Goal: Complete application form: Complete application form

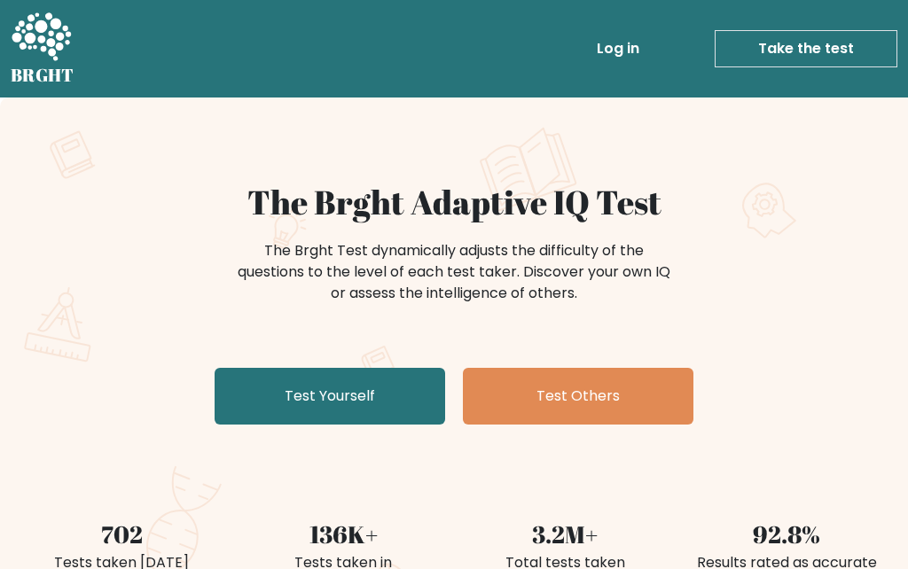
click at [288, 403] on link "Test Yourself" at bounding box center [330, 396] width 231 height 57
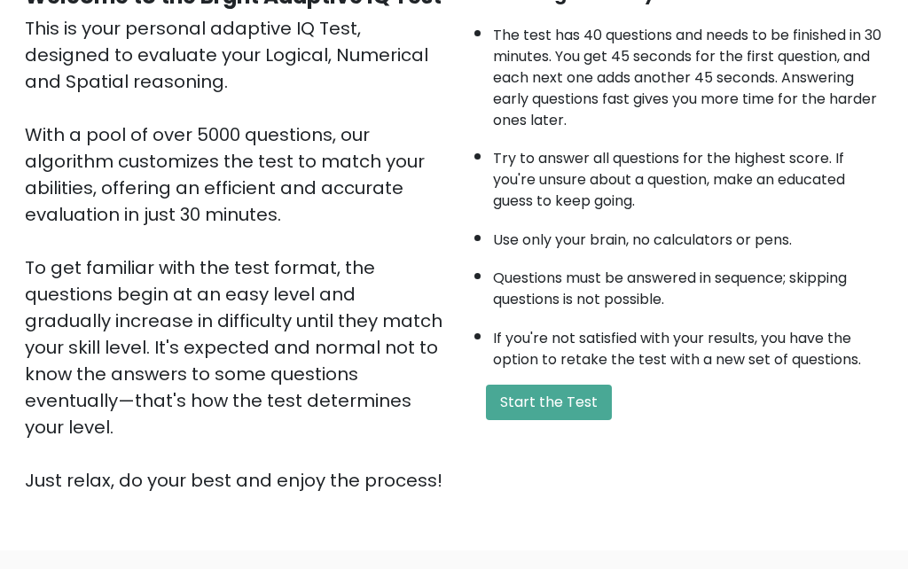
scroll to position [208, 0]
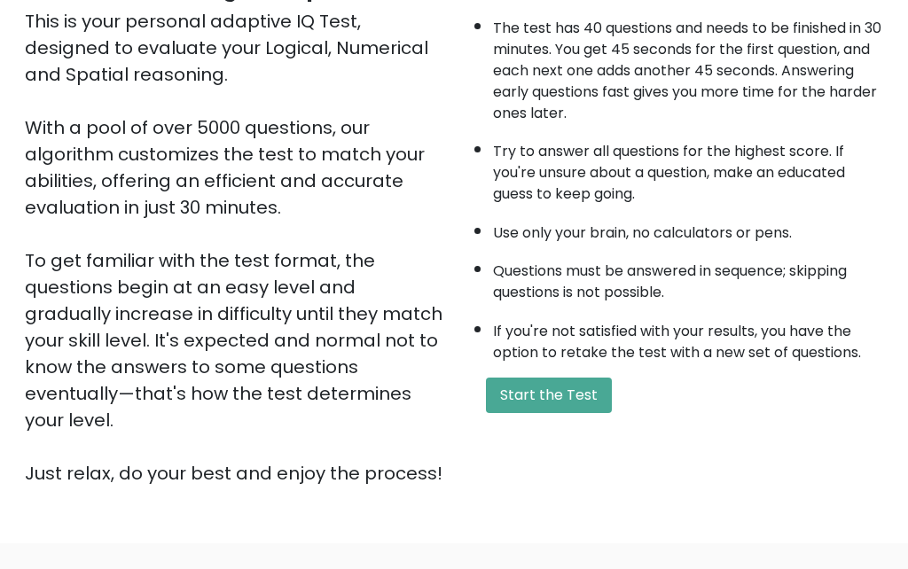
click at [583, 379] on button "Start the Test" at bounding box center [549, 396] width 126 height 35
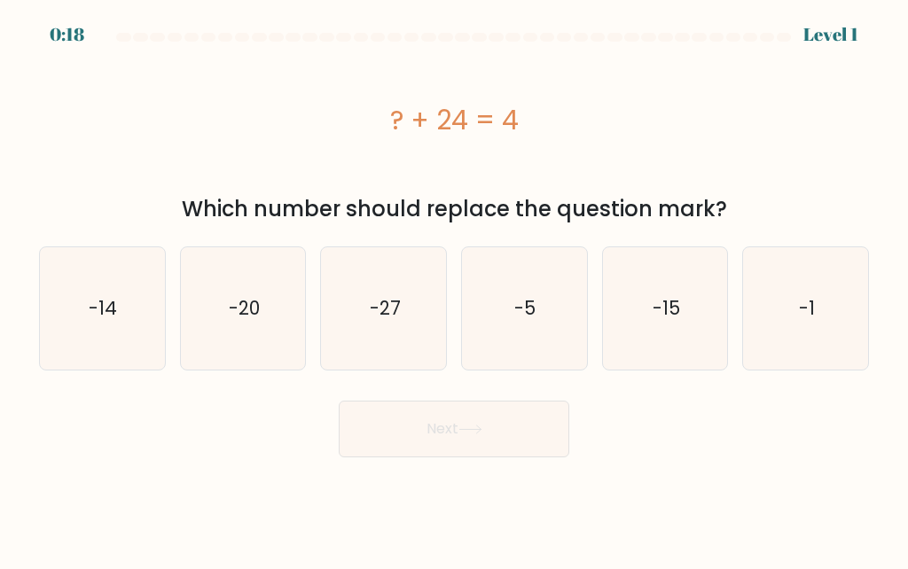
click at [223, 307] on icon "-20" at bounding box center [243, 308] width 122 height 122
click at [454, 289] on input "b. -20" at bounding box center [454, 287] width 1 height 4
radio input "true"
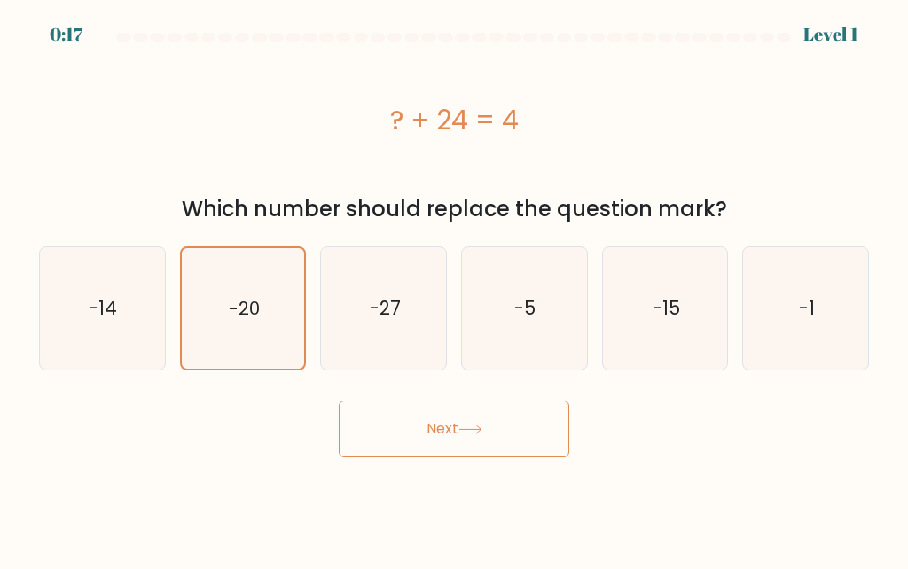
click at [395, 430] on button "Next" at bounding box center [454, 429] width 231 height 57
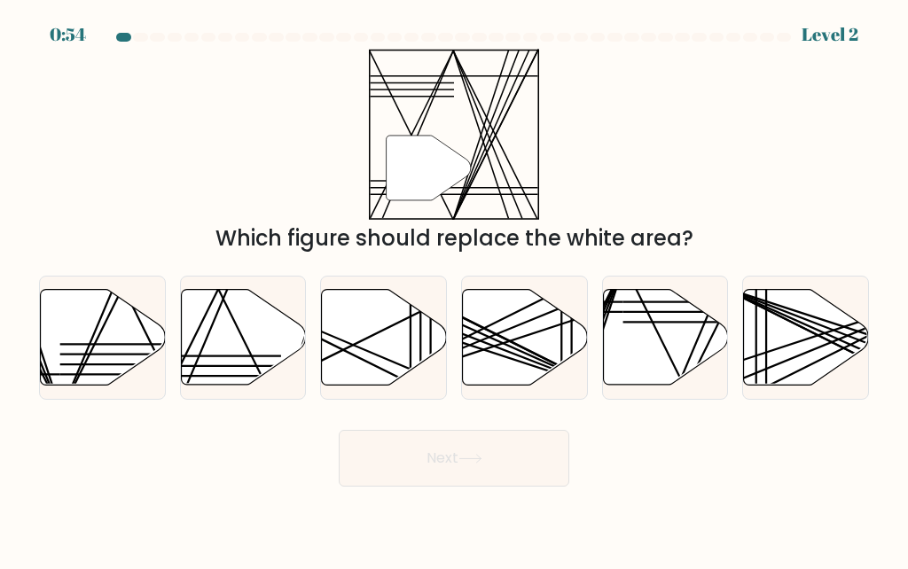
click at [225, 348] on icon at bounding box center [243, 337] width 125 height 96
click at [454, 289] on input "b." at bounding box center [454, 287] width 1 height 4
radio input "true"
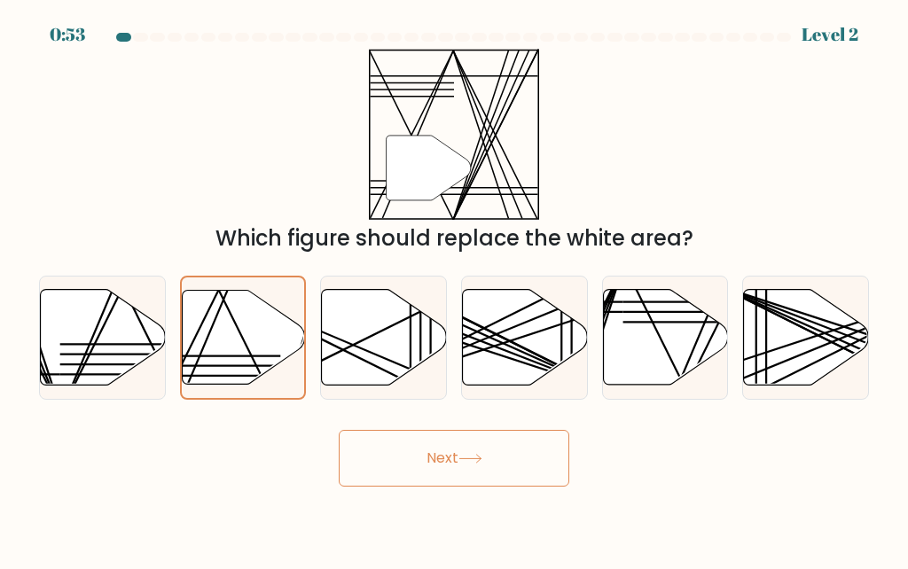
click at [389, 482] on button "Next" at bounding box center [454, 458] width 231 height 57
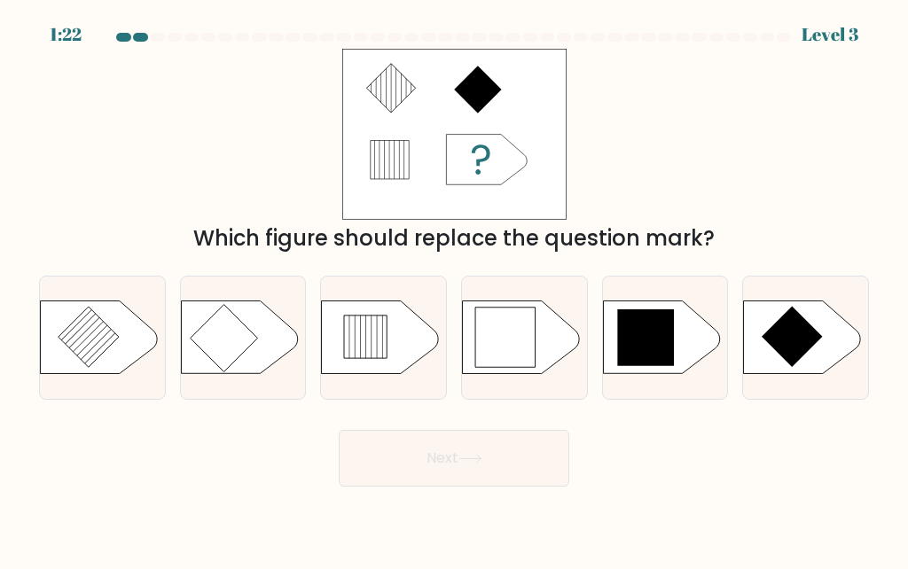
click at [667, 366] on icon at bounding box center [645, 337] width 57 height 57
click at [455, 289] on input "e." at bounding box center [454, 287] width 1 height 4
radio input "true"
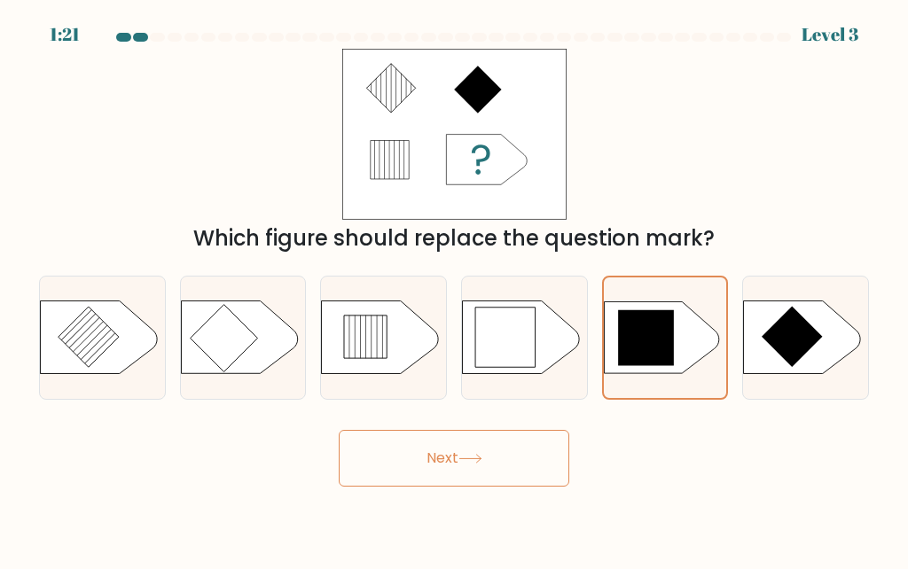
click at [520, 487] on button "Next" at bounding box center [454, 458] width 231 height 57
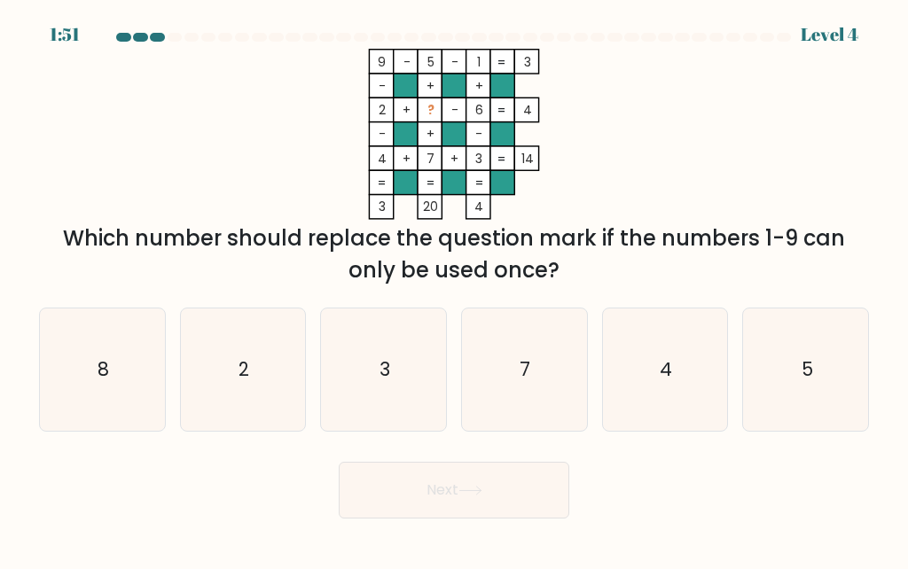
click at [523, 382] on text "7" at bounding box center [525, 369] width 11 height 26
click at [455, 289] on input "d. 7" at bounding box center [454, 287] width 1 height 4
radio input "true"
click at [386, 517] on button "Next" at bounding box center [454, 490] width 231 height 57
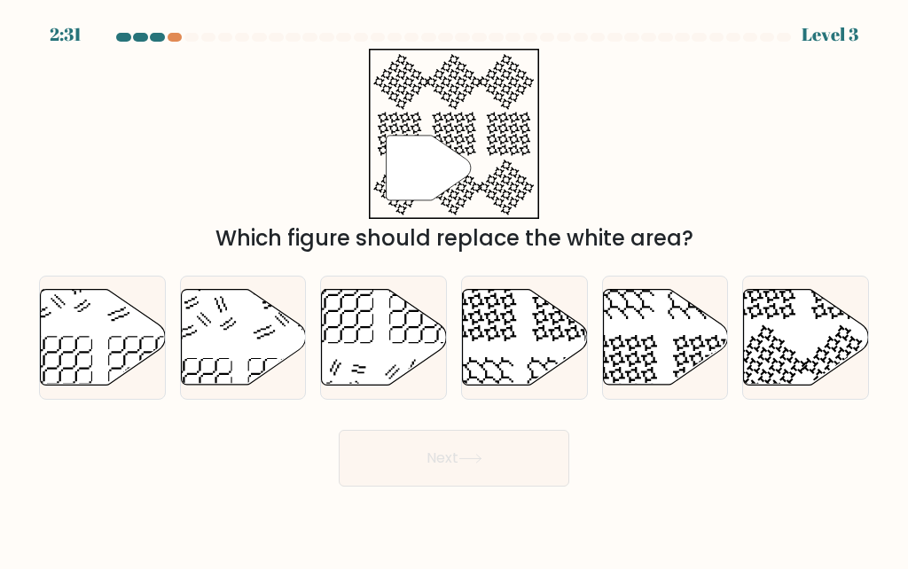
click at [511, 381] on icon at bounding box center [525, 337] width 125 height 96
click at [455, 289] on input "d." at bounding box center [454, 287] width 1 height 4
radio input "true"
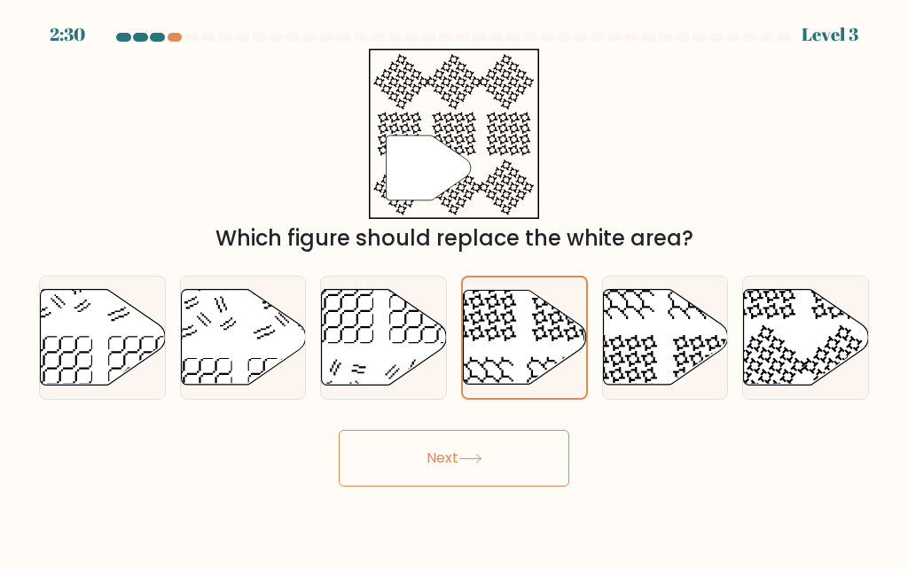
click at [382, 484] on button "Next" at bounding box center [454, 458] width 231 height 57
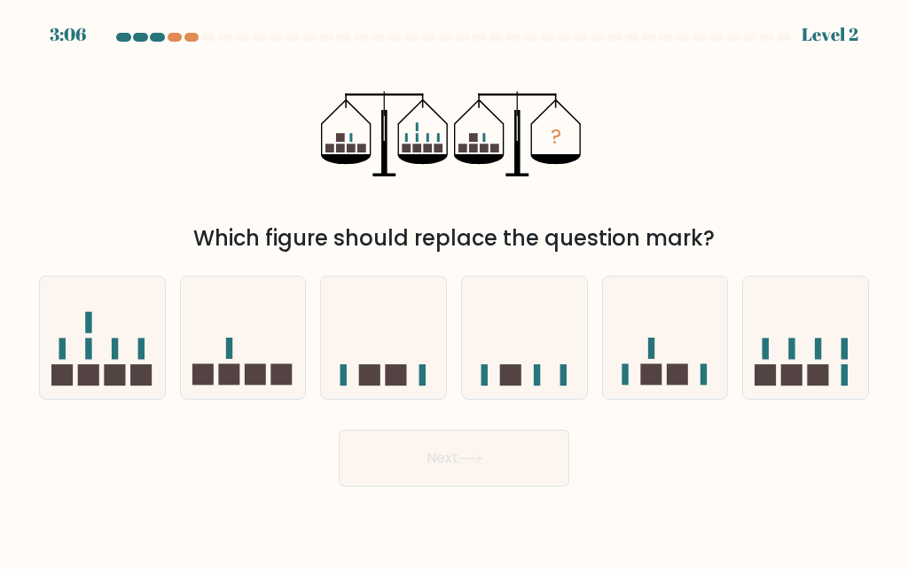
click at [224, 359] on icon at bounding box center [243, 338] width 125 height 104
click at [454, 289] on input "b." at bounding box center [454, 287] width 1 height 4
radio input "true"
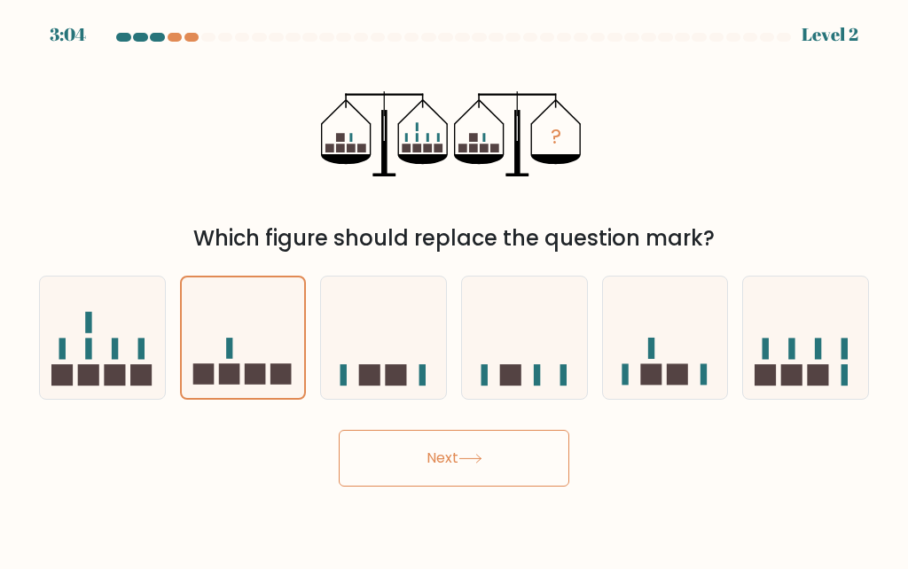
click at [87, 358] on icon at bounding box center [102, 338] width 125 height 104
click at [454, 289] on input "a." at bounding box center [454, 287] width 1 height 4
radio input "true"
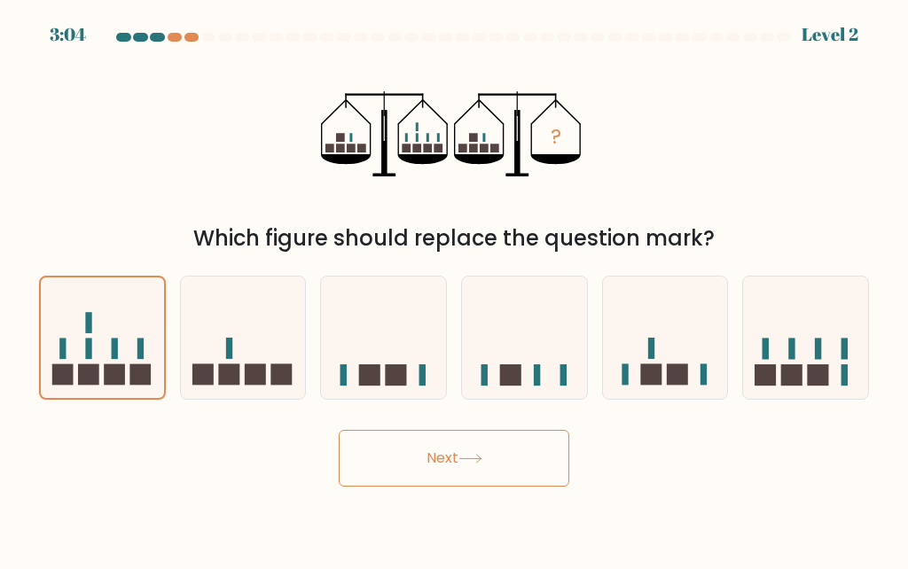
click at [394, 484] on button "Next" at bounding box center [454, 458] width 231 height 57
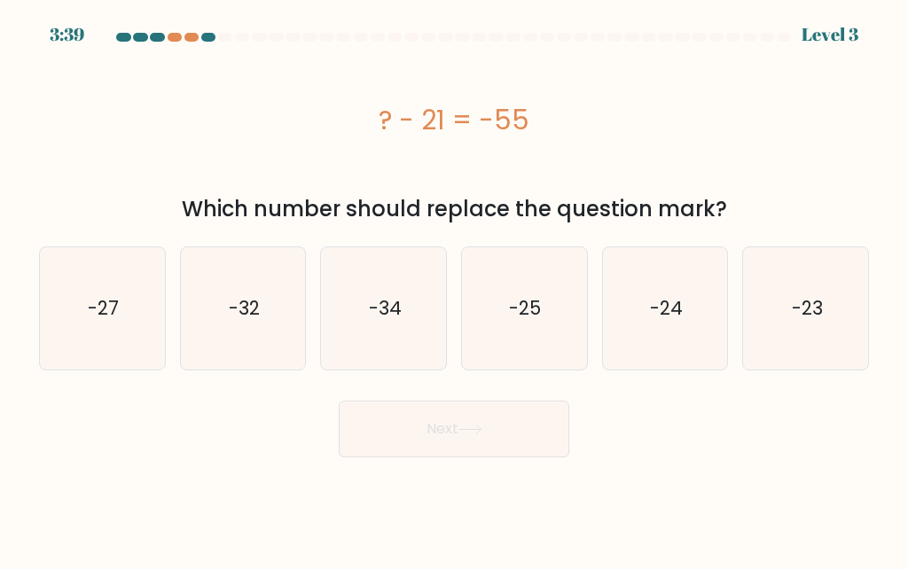
click at [386, 334] on icon "-34" at bounding box center [384, 308] width 122 height 122
click at [454, 289] on input "c. -34" at bounding box center [454, 287] width 1 height 4
radio input "true"
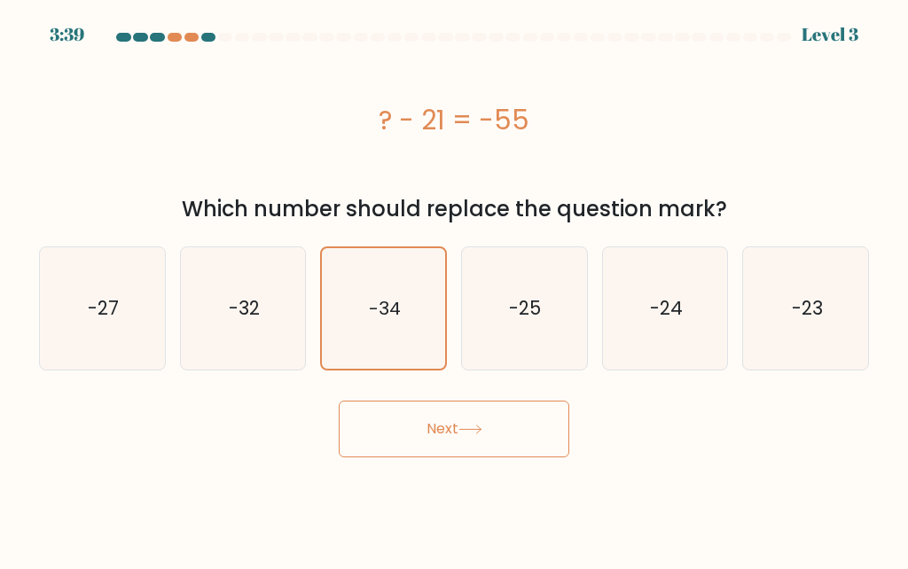
click at [359, 432] on button "Next" at bounding box center [454, 429] width 231 height 57
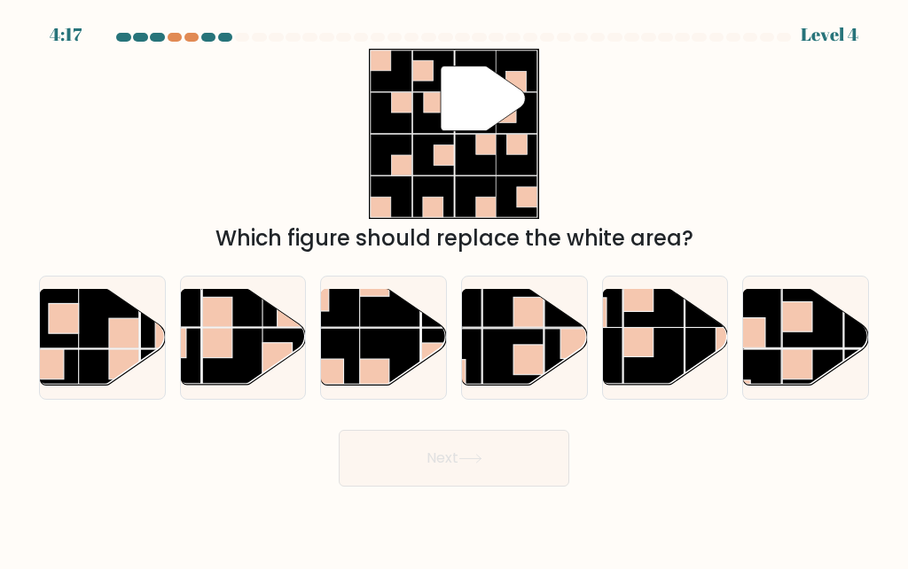
click at [77, 348] on rect at bounding box center [48, 317] width 61 height 61
click at [454, 289] on input "a." at bounding box center [454, 287] width 1 height 4
radio input "true"
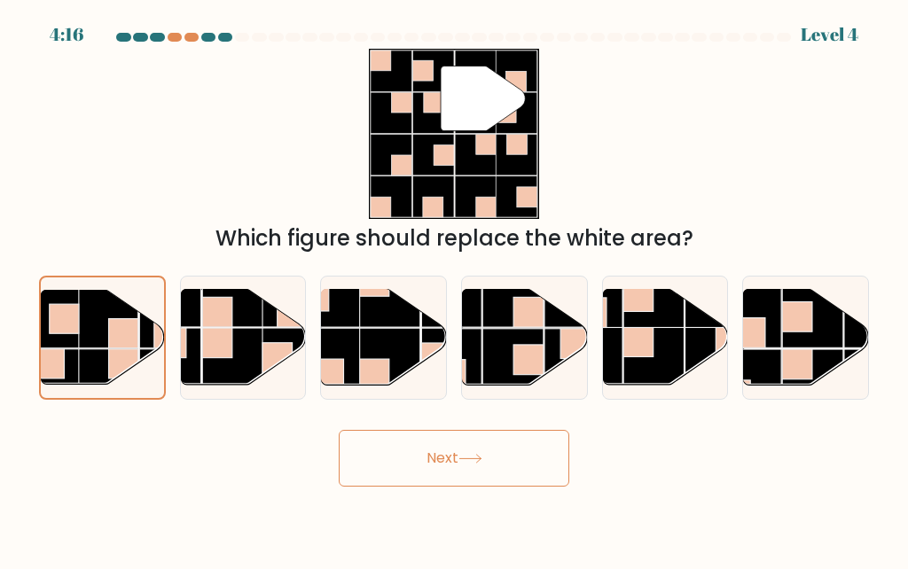
click at [385, 487] on button "Next" at bounding box center [454, 458] width 231 height 57
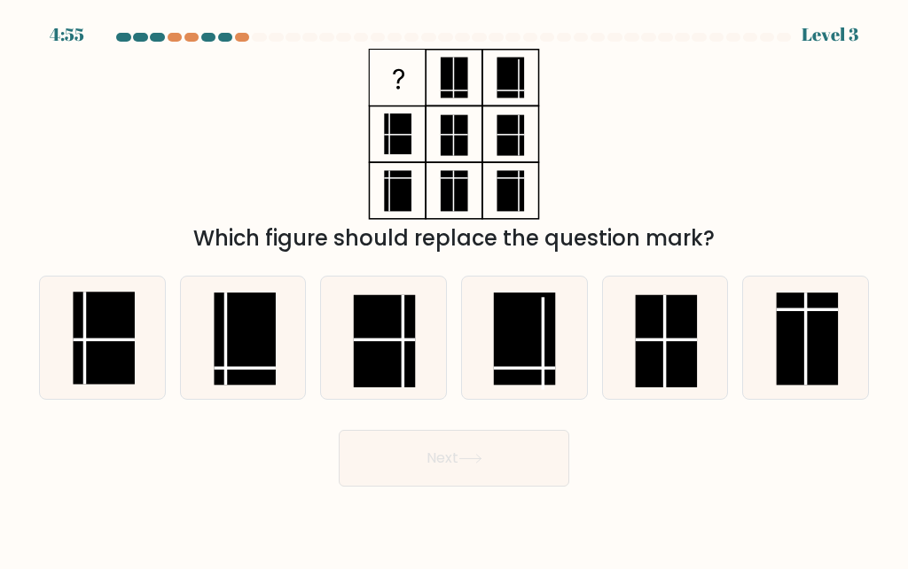
click at [801, 379] on rect at bounding box center [806, 339] width 61 height 92
click at [455, 289] on input "f." at bounding box center [454, 287] width 1 height 4
radio input "true"
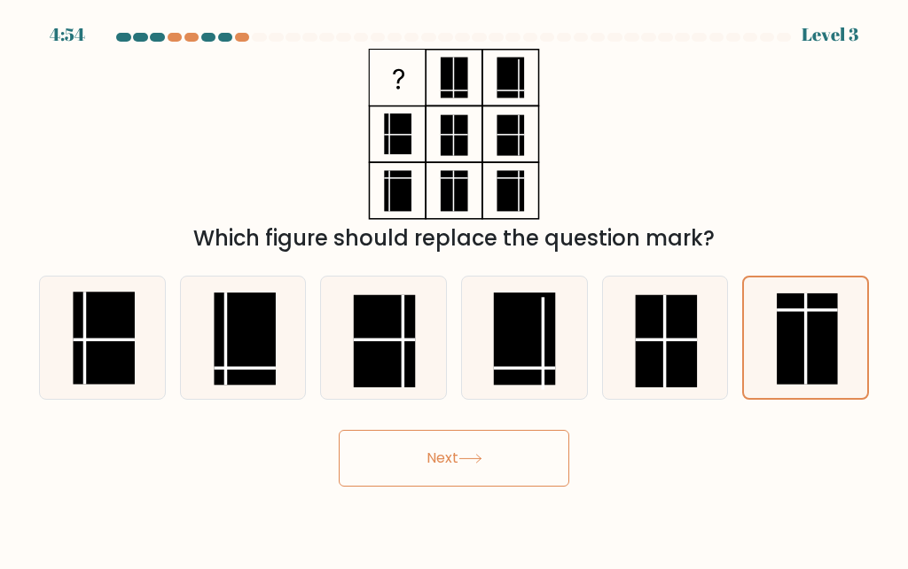
click at [402, 476] on button "Next" at bounding box center [454, 458] width 231 height 57
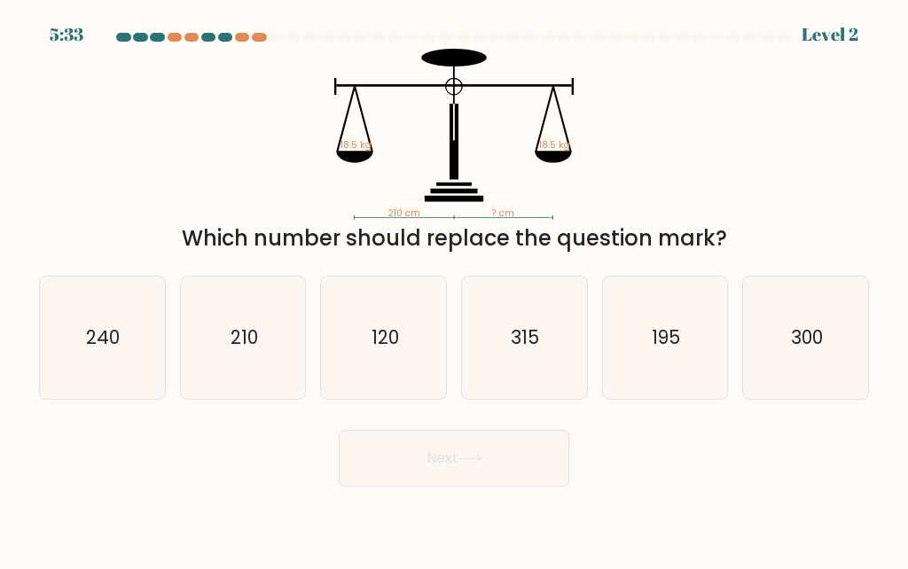
click at [813, 350] on text "300" at bounding box center [807, 338] width 32 height 26
click at [455, 289] on input "f. 300" at bounding box center [454, 287] width 1 height 4
radio input "true"
click at [404, 384] on icon "120" at bounding box center [384, 338] width 122 height 122
click at [454, 289] on input "c. 120" at bounding box center [454, 287] width 1 height 4
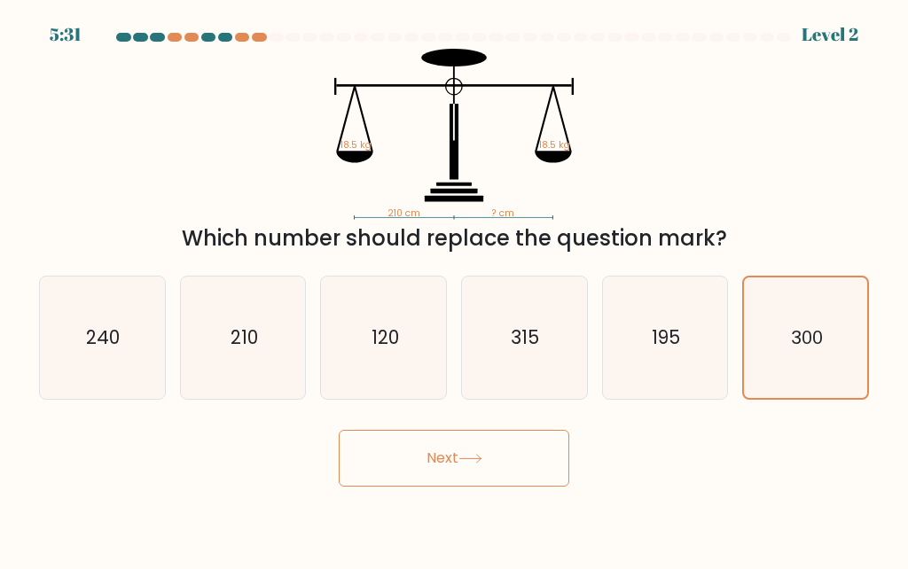
radio input "true"
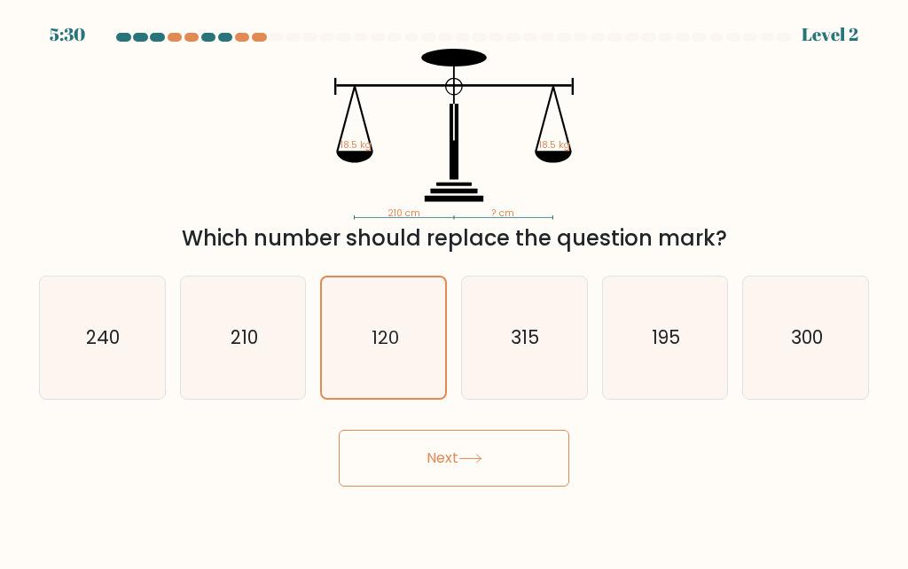
click at [395, 487] on button "Next" at bounding box center [454, 458] width 231 height 57
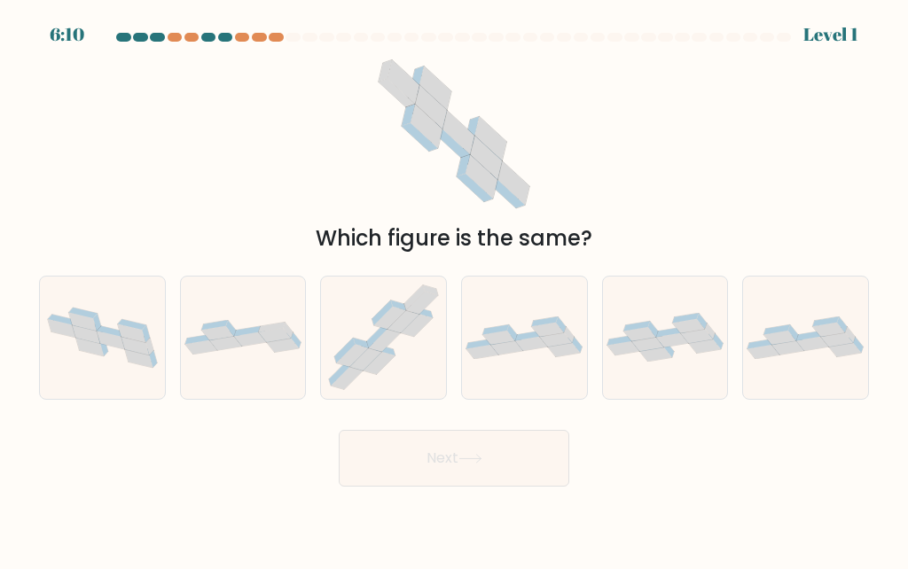
click at [389, 393] on icon at bounding box center [383, 338] width 125 height 120
click at [454, 289] on input "c." at bounding box center [454, 287] width 1 height 4
radio input "true"
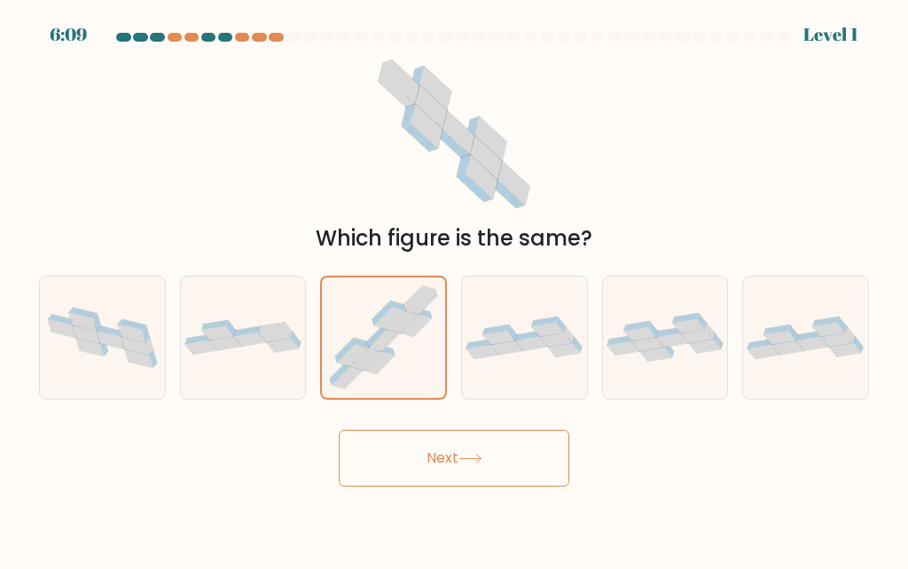
click at [393, 487] on button "Next" at bounding box center [454, 458] width 231 height 57
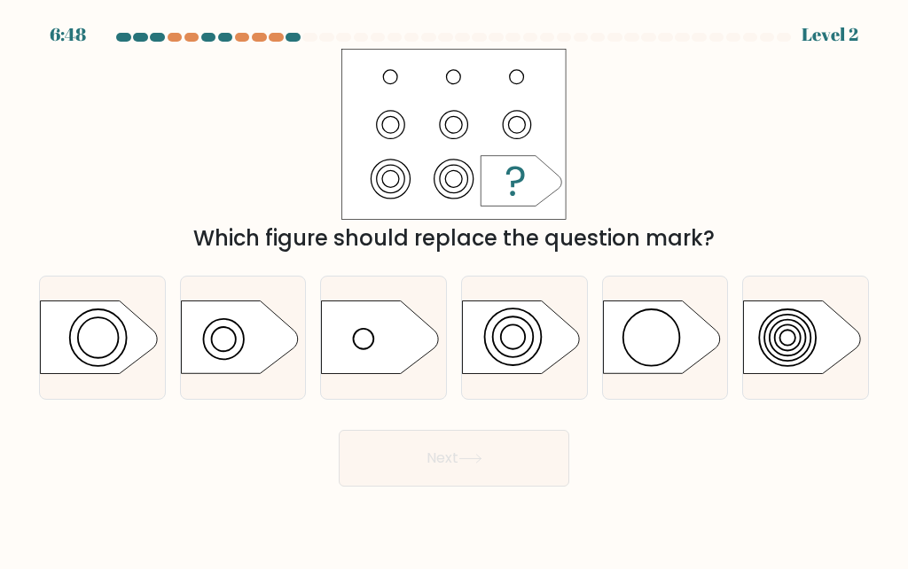
click at [505, 363] on icon at bounding box center [520, 337] width 117 height 73
click at [455, 289] on input "d." at bounding box center [454, 287] width 1 height 4
radio input "true"
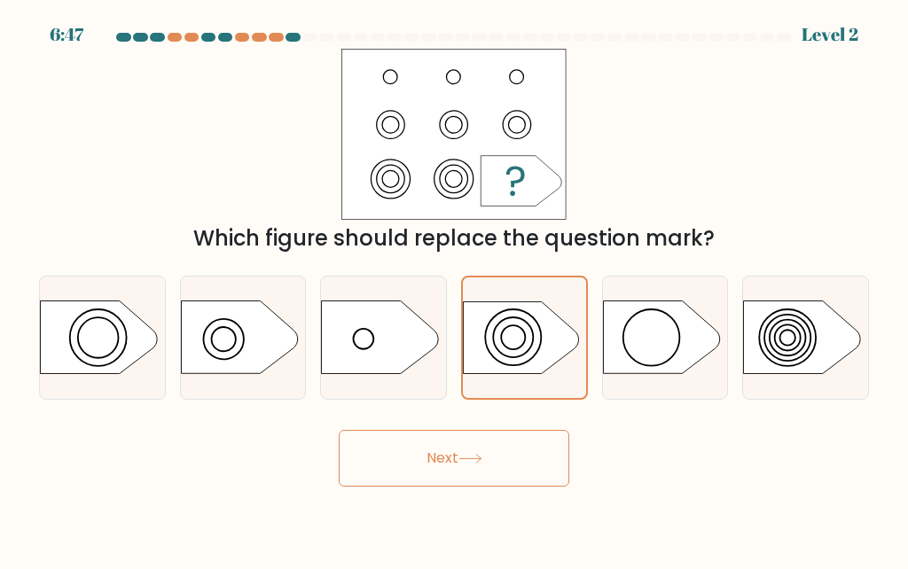
click at [380, 487] on button "Next" at bounding box center [454, 458] width 231 height 57
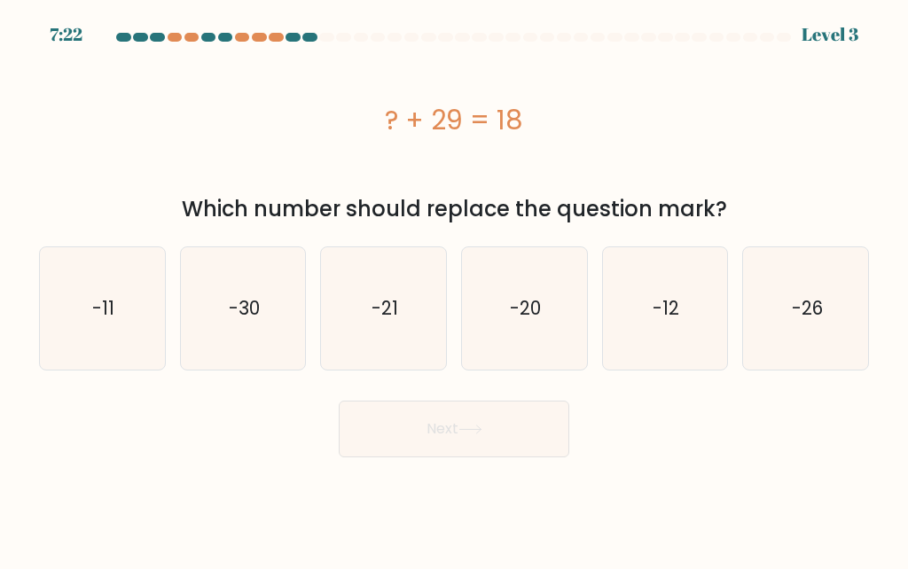
click at [83, 293] on icon "-11" at bounding box center [102, 308] width 122 height 122
click at [454, 289] on input "a. -11" at bounding box center [454, 287] width 1 height 4
radio input "true"
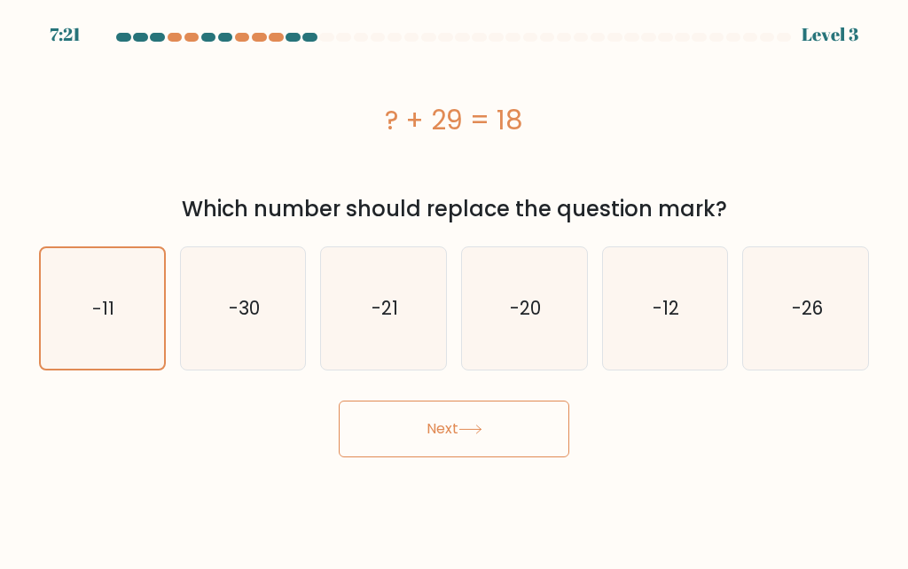
click at [381, 436] on button "Next" at bounding box center [454, 429] width 231 height 57
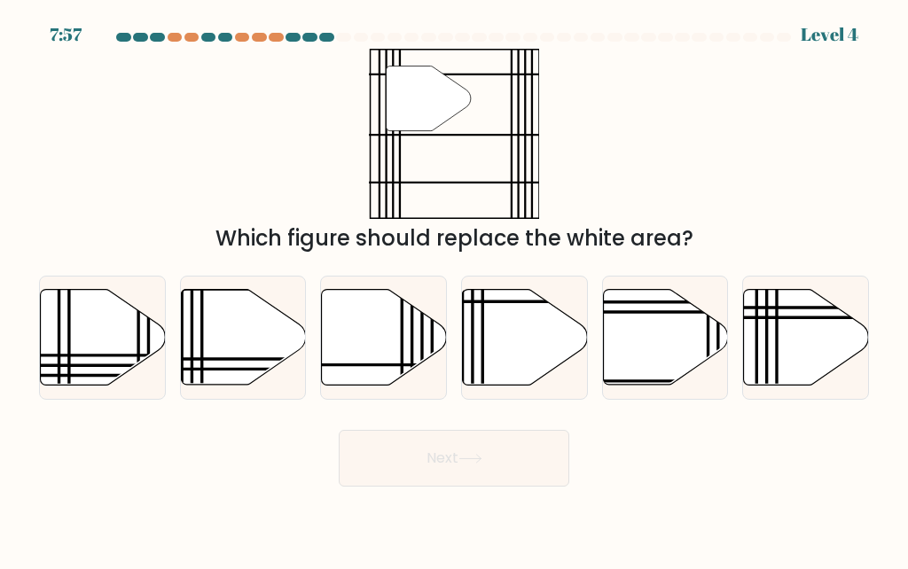
click at [233, 359] on icon at bounding box center [243, 337] width 125 height 96
click at [454, 289] on input "b." at bounding box center [454, 287] width 1 height 4
radio input "true"
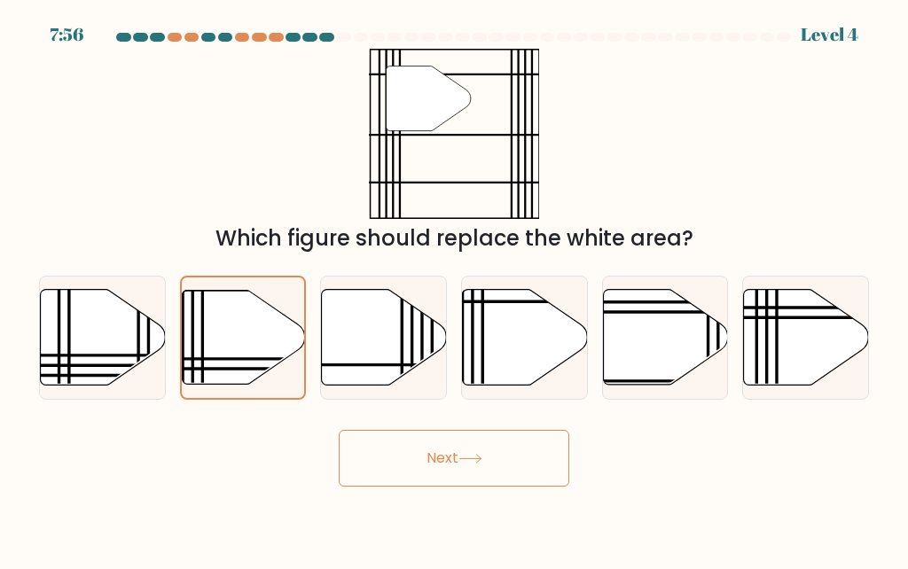
click at [379, 480] on button "Next" at bounding box center [454, 458] width 231 height 57
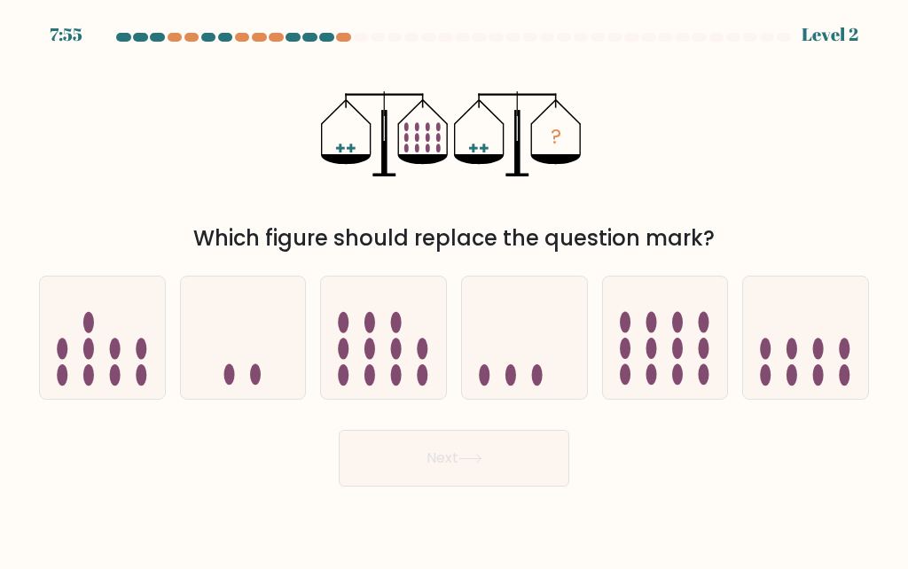
click at [381, 487] on button "Next" at bounding box center [454, 458] width 231 height 57
click at [178, 240] on div "? Which figure should replace the question mark?" at bounding box center [453, 152] width 851 height 206
click at [396, 386] on ellipse at bounding box center [396, 374] width 11 height 21
click at [454, 289] on input "c." at bounding box center [454, 287] width 1 height 4
radio input "true"
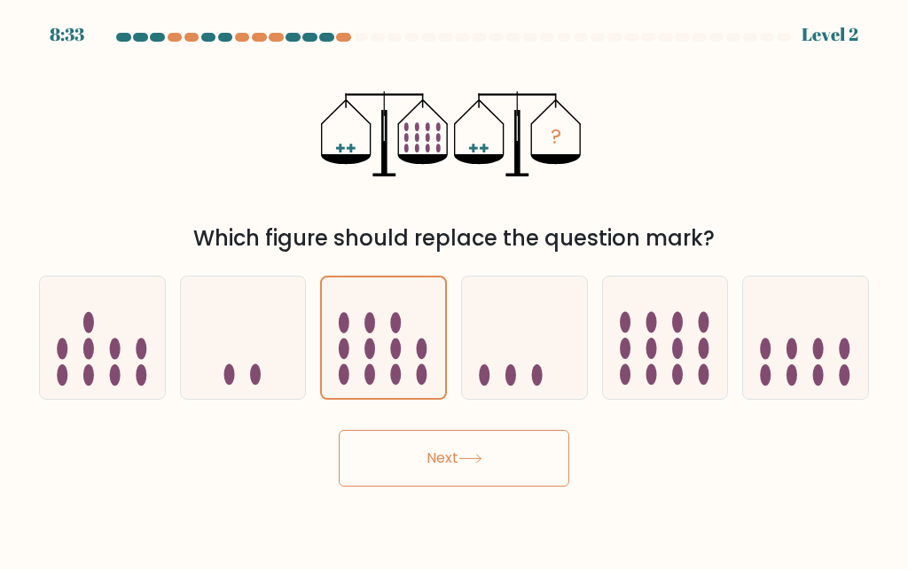
click at [375, 483] on button "Next" at bounding box center [454, 458] width 231 height 57
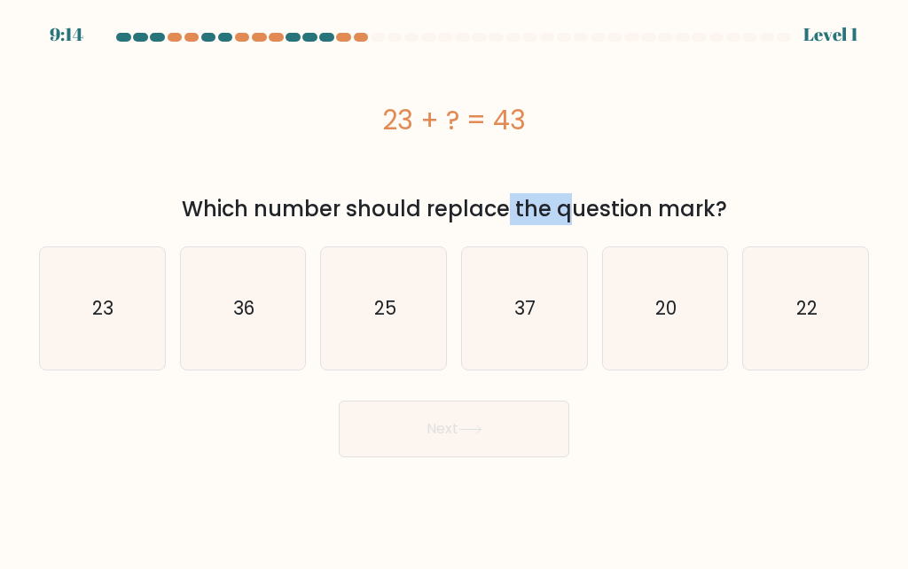
click at [452, 235] on div "a. 23 b. 36 c." at bounding box center [454, 301] width 844 height 138
click at [72, 307] on icon "23" at bounding box center [102, 308] width 122 height 122
click at [454, 289] on input "a. 23" at bounding box center [454, 287] width 1 height 4
radio input "true"
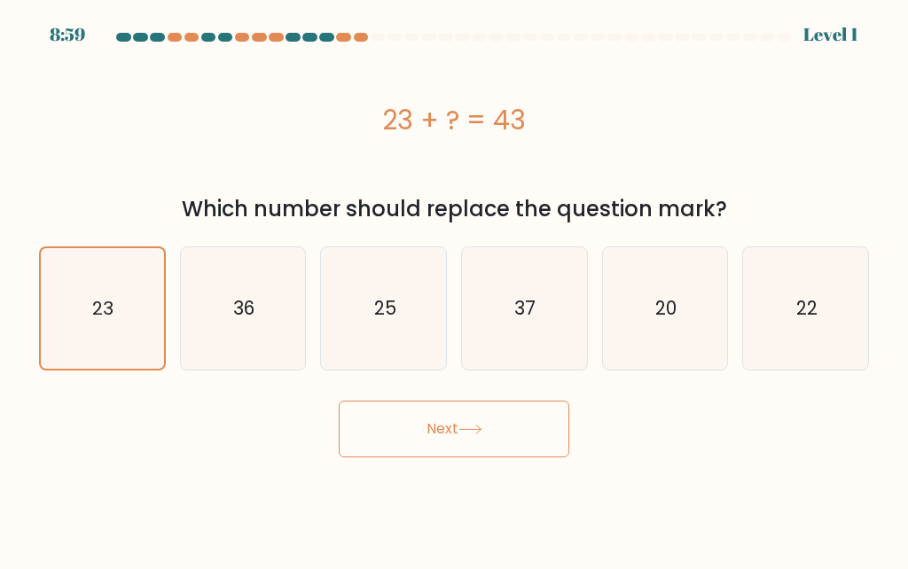
click at [373, 445] on button "Next" at bounding box center [454, 429] width 231 height 57
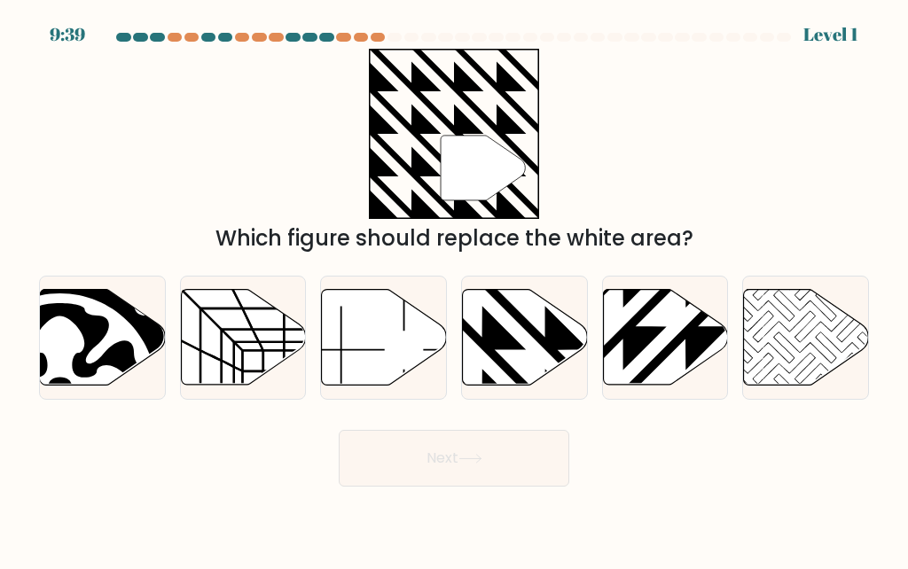
click at [496, 355] on icon at bounding box center [482, 287] width 252 height 252
click at [455, 289] on input "d." at bounding box center [454, 287] width 1 height 4
radio input "true"
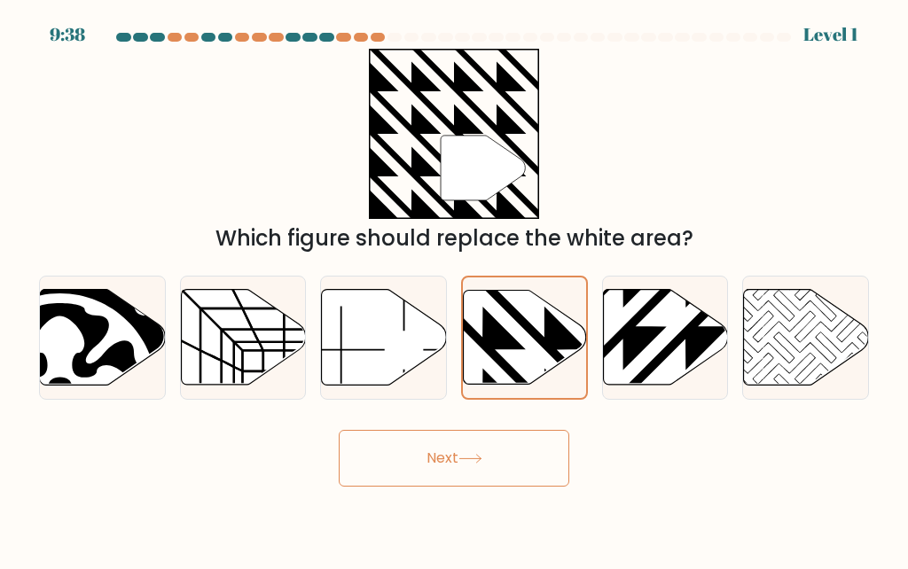
click at [368, 487] on button "Next" at bounding box center [454, 458] width 231 height 57
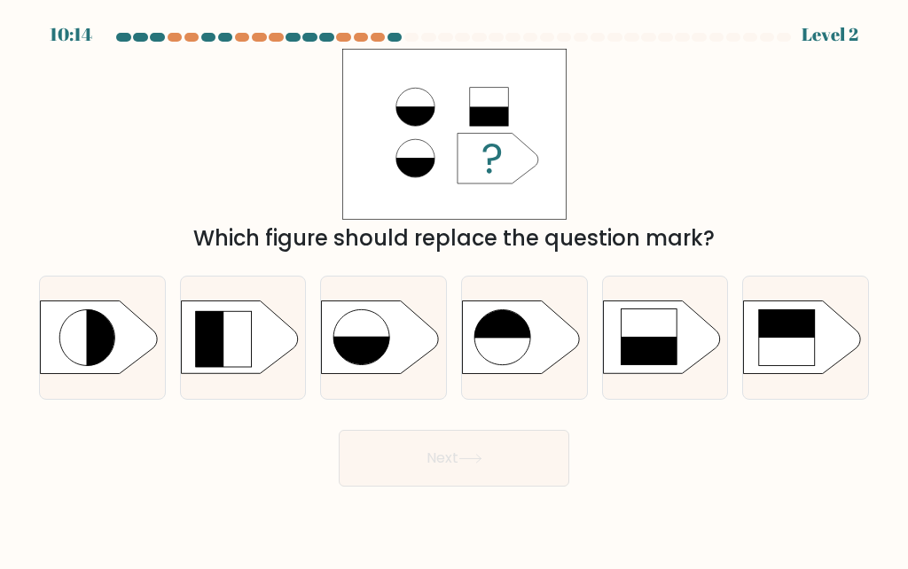
click at [380, 371] on rect at bounding box center [365, 368] width 64 height 63
click at [454, 289] on input "c." at bounding box center [454, 287] width 1 height 4
radio input "true"
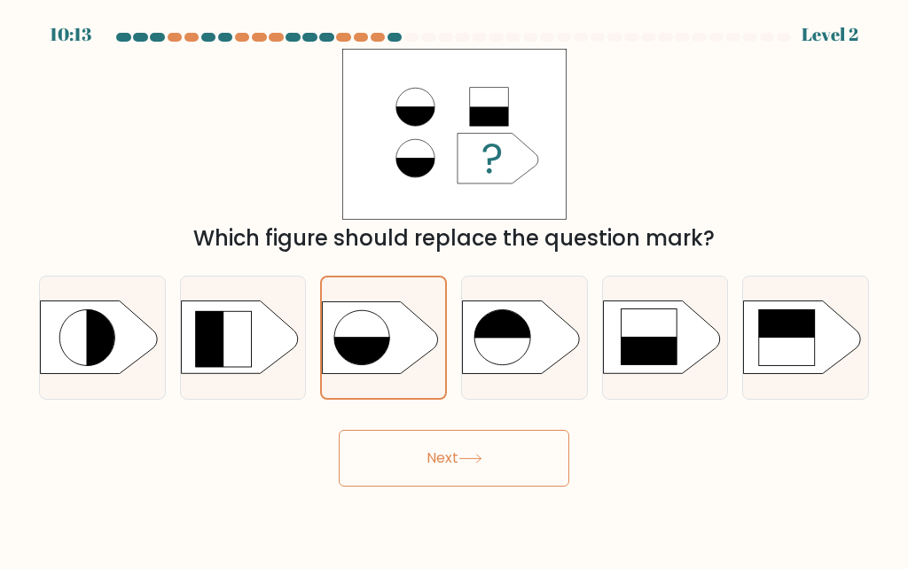
click at [392, 478] on button "Next" at bounding box center [454, 458] width 231 height 57
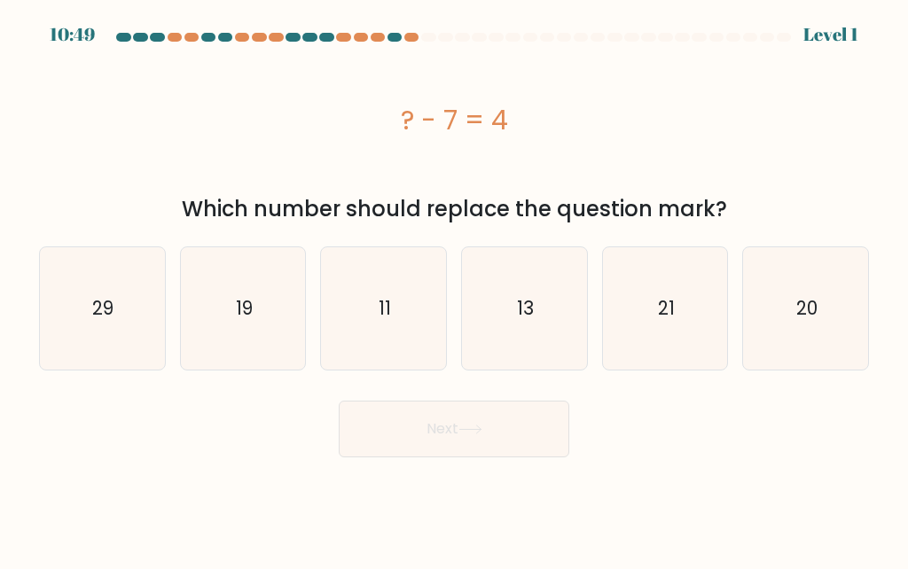
click at [387, 326] on icon "11" at bounding box center [384, 308] width 122 height 122
click at [454, 289] on input "c. 11" at bounding box center [454, 287] width 1 height 4
radio input "true"
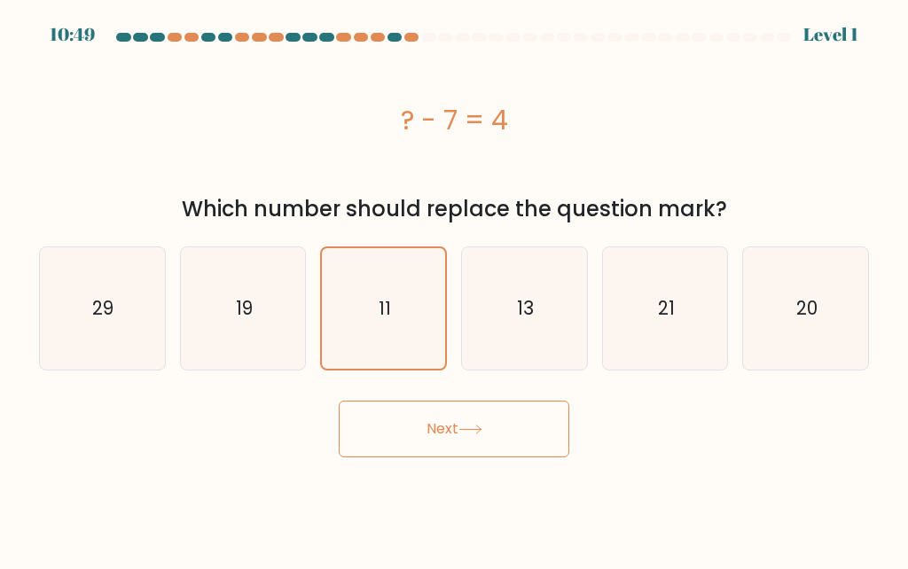
click at [395, 432] on button "Next" at bounding box center [454, 429] width 231 height 57
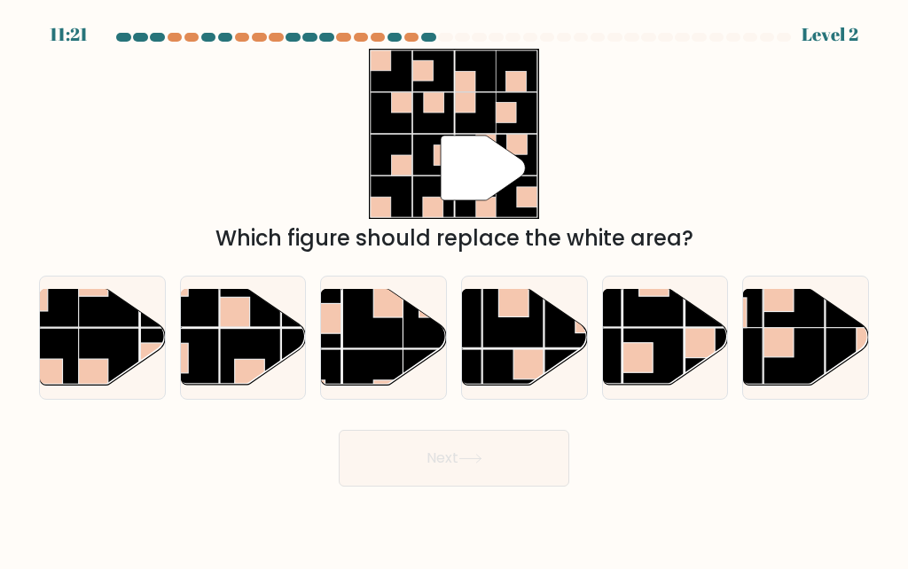
click at [513, 379] on rect at bounding box center [528, 364] width 30 height 30
click at [455, 289] on input "d." at bounding box center [454, 287] width 1 height 4
radio input "true"
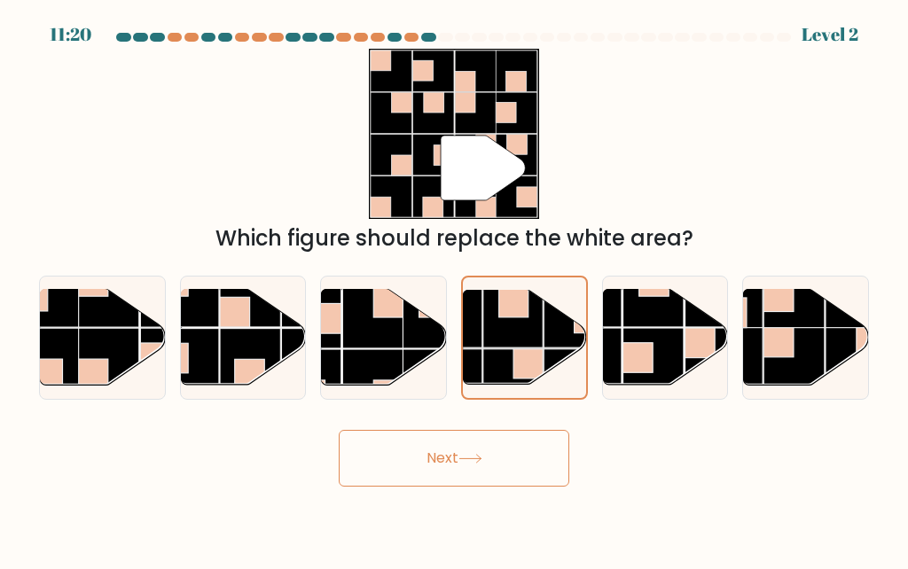
click at [403, 487] on button "Next" at bounding box center [454, 458] width 231 height 57
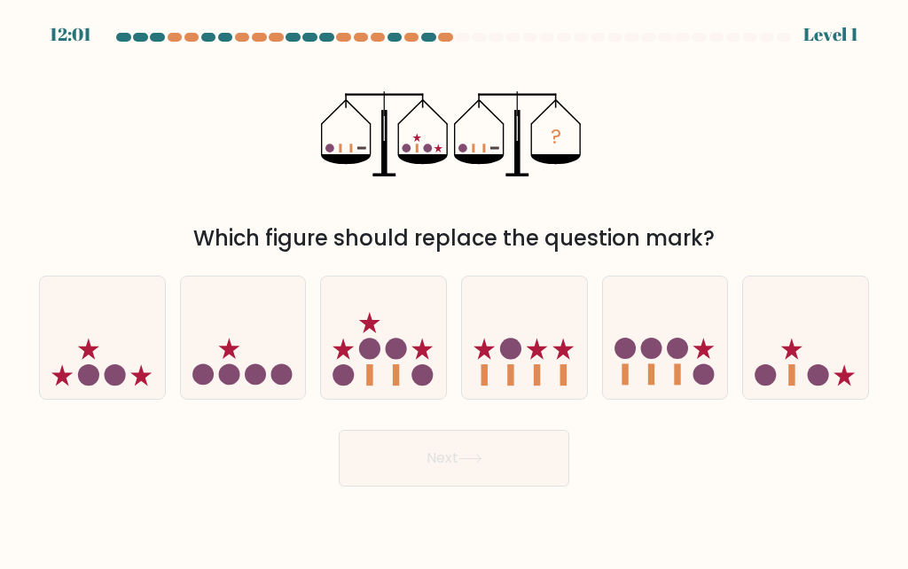
scroll to position [27, 0]
click at [99, 332] on icon at bounding box center [102, 338] width 125 height 104
click at [454, 289] on input "a." at bounding box center [454, 287] width 1 height 4
radio input "true"
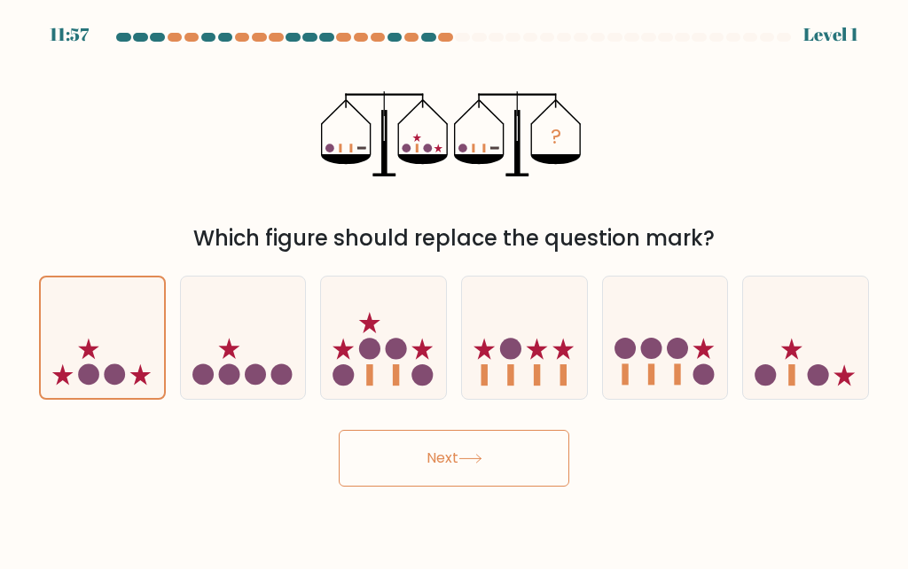
click at [393, 462] on button "Next" at bounding box center [454, 458] width 231 height 57
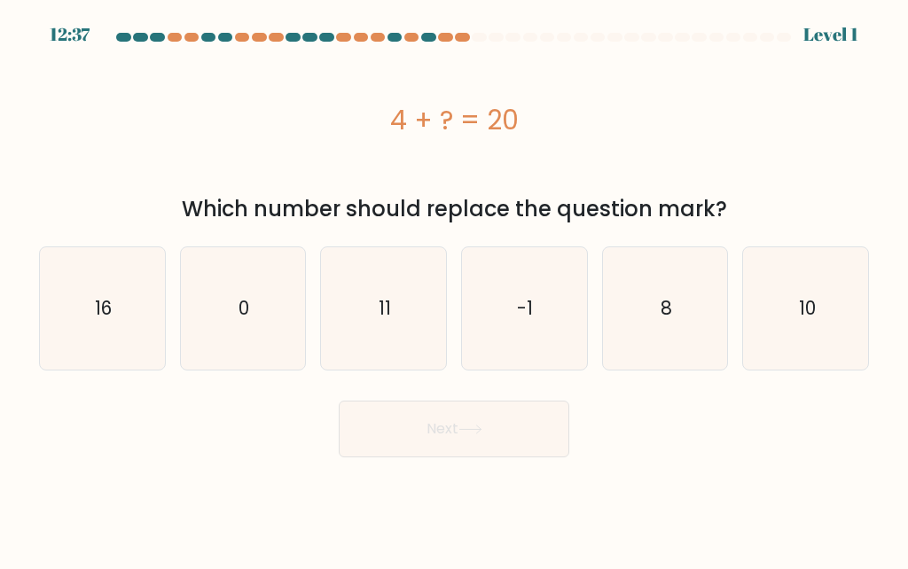
click at [99, 266] on icon "16" at bounding box center [102, 308] width 122 height 122
click at [454, 285] on input "a. 16" at bounding box center [454, 287] width 1 height 4
radio input "true"
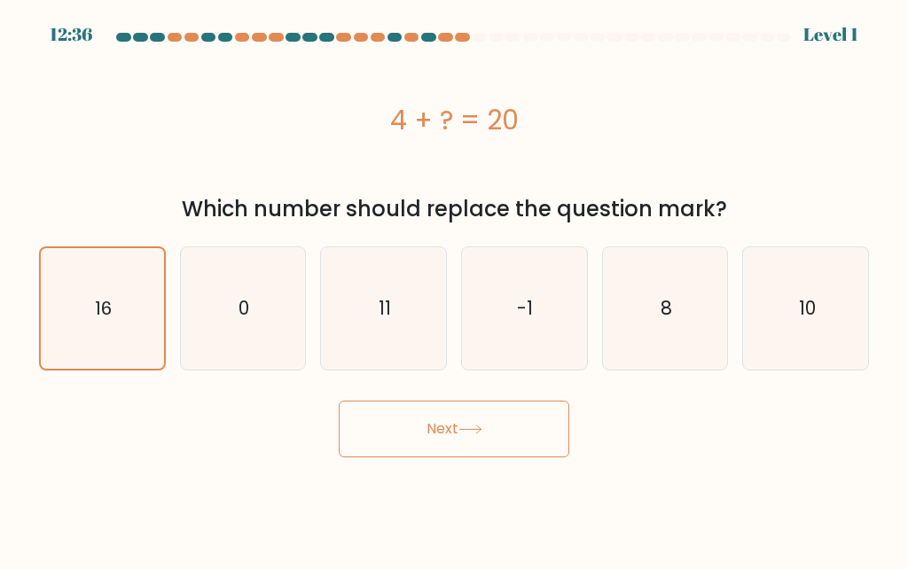
click at [381, 404] on button "Next" at bounding box center [454, 429] width 231 height 57
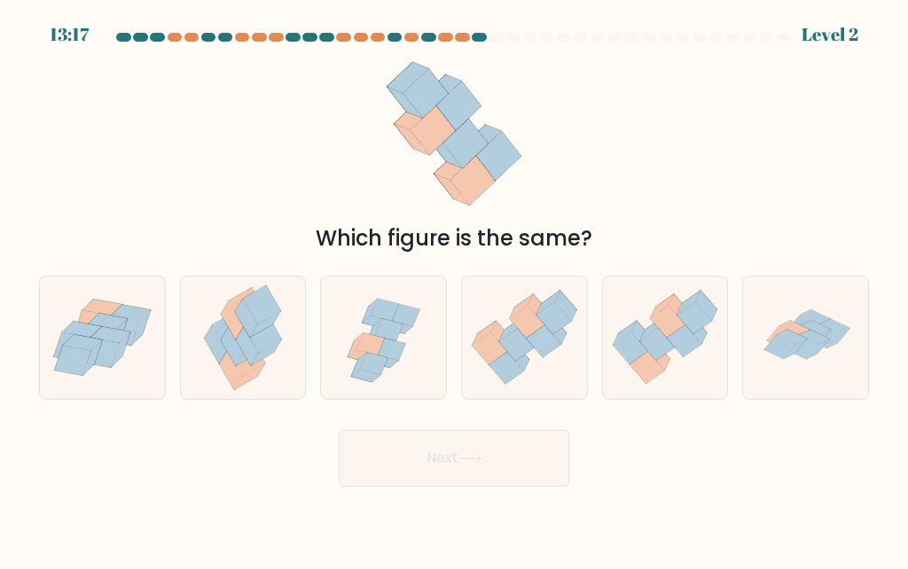
click at [662, 328] on icon at bounding box center [667, 322] width 35 height 32
click at [455, 289] on input "e." at bounding box center [454, 287] width 1 height 4
radio input "true"
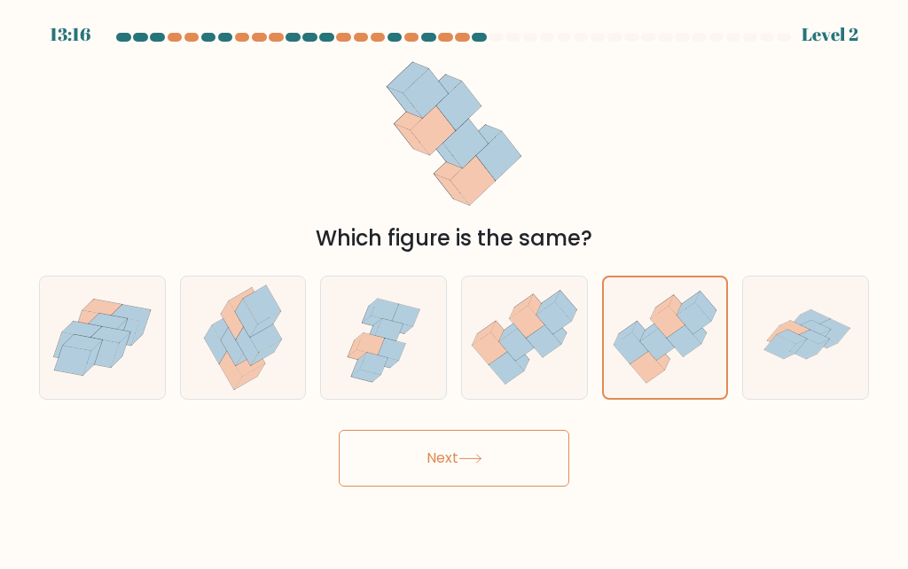
click at [416, 448] on button "Next" at bounding box center [454, 458] width 231 height 57
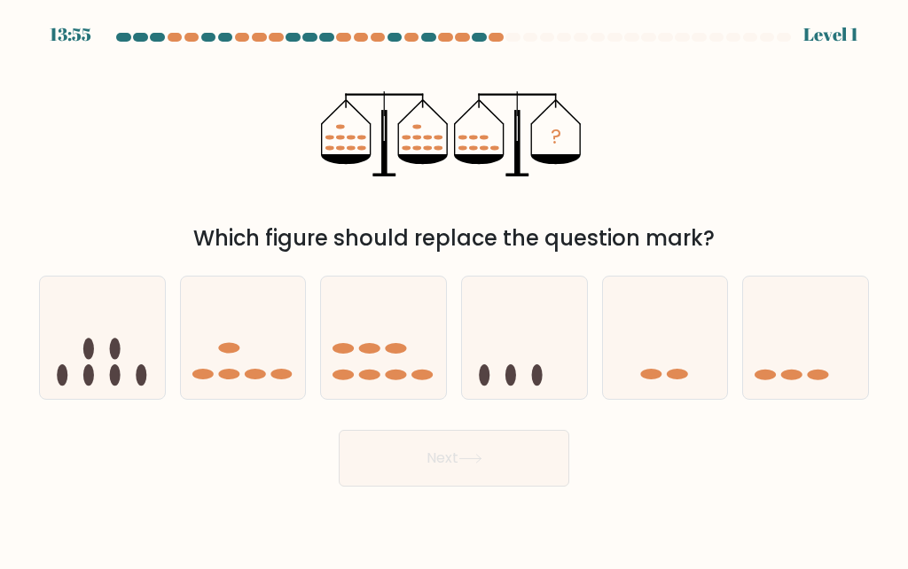
click at [384, 369] on icon at bounding box center [383, 338] width 125 height 104
click at [454, 289] on input "c." at bounding box center [454, 287] width 1 height 4
radio input "true"
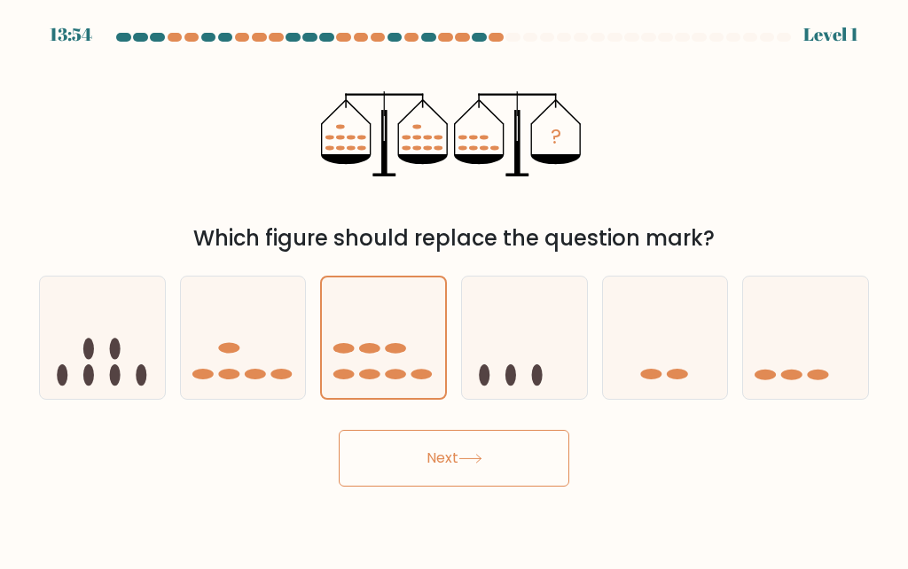
click at [393, 463] on button "Next" at bounding box center [454, 458] width 231 height 57
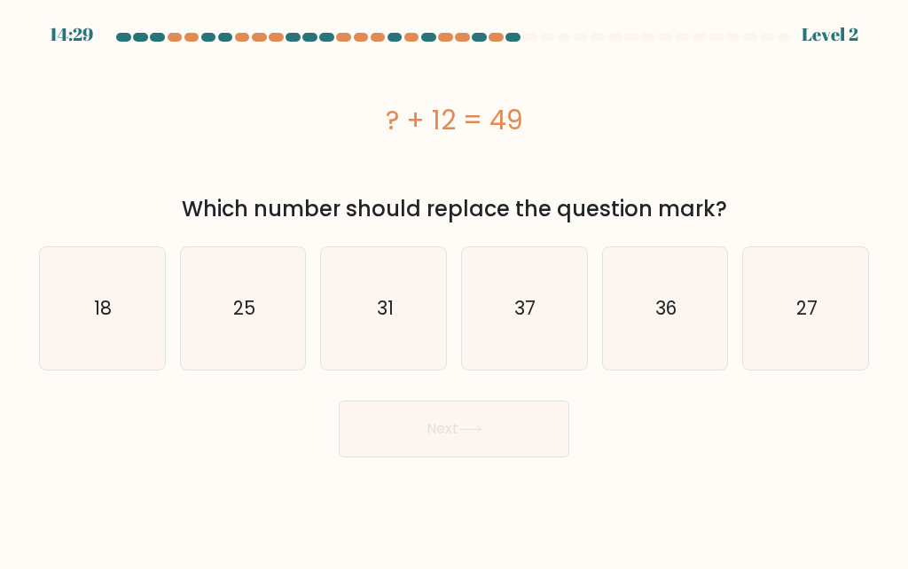
click at [506, 287] on icon "37" at bounding box center [524, 308] width 122 height 122
click at [455, 287] on input "d. 37" at bounding box center [454, 287] width 1 height 4
radio input "true"
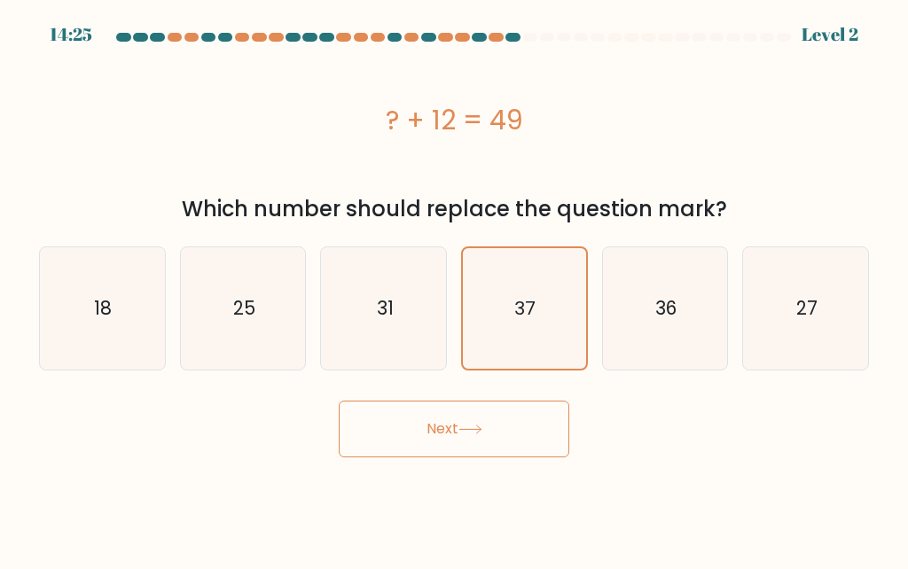
click at [443, 406] on button "Next" at bounding box center [454, 429] width 231 height 57
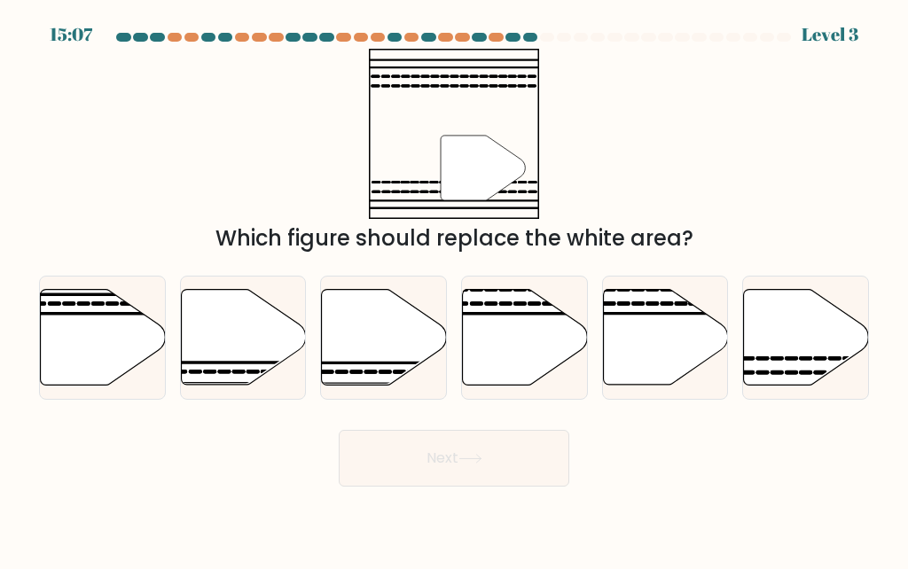
click at [776, 351] on icon at bounding box center [806, 337] width 125 height 96
click at [455, 289] on input "f." at bounding box center [454, 287] width 1 height 4
radio input "true"
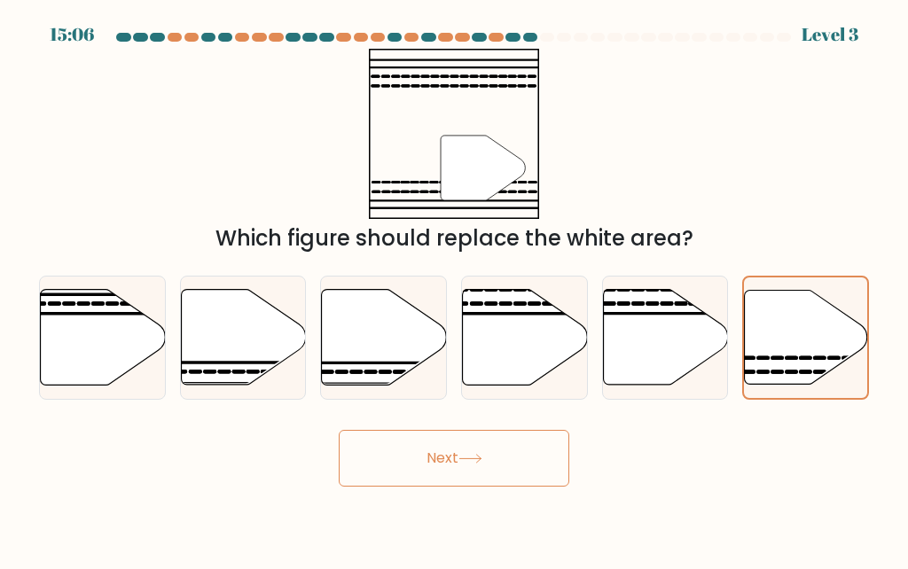
click at [396, 462] on button "Next" at bounding box center [454, 458] width 231 height 57
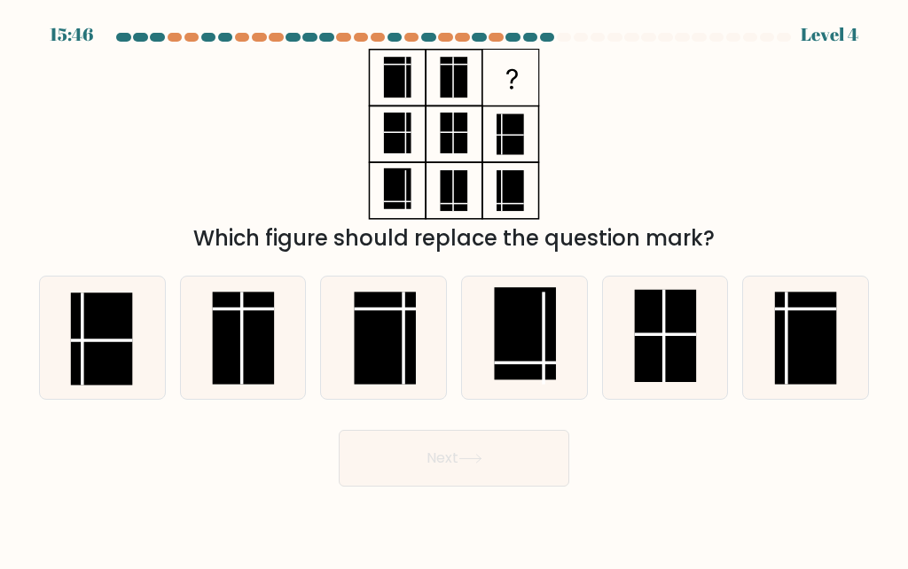
click at [395, 330] on rect at bounding box center [384, 338] width 61 height 92
click at [454, 289] on input "c." at bounding box center [454, 287] width 1 height 4
radio input "true"
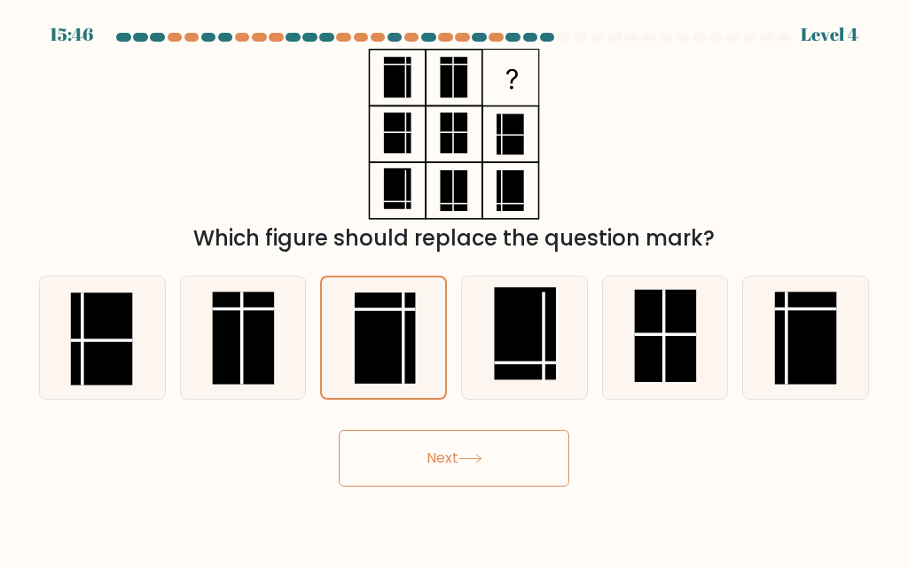
click at [387, 452] on button "Next" at bounding box center [454, 458] width 231 height 57
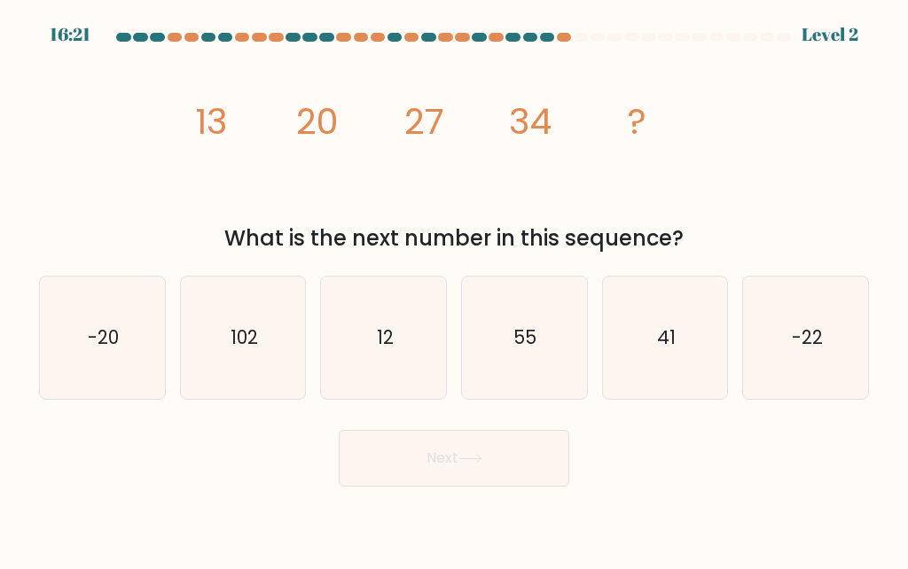
click at [675, 334] on text "41" at bounding box center [666, 338] width 19 height 26
click at [455, 289] on input "e. 41" at bounding box center [454, 287] width 1 height 4
radio input "true"
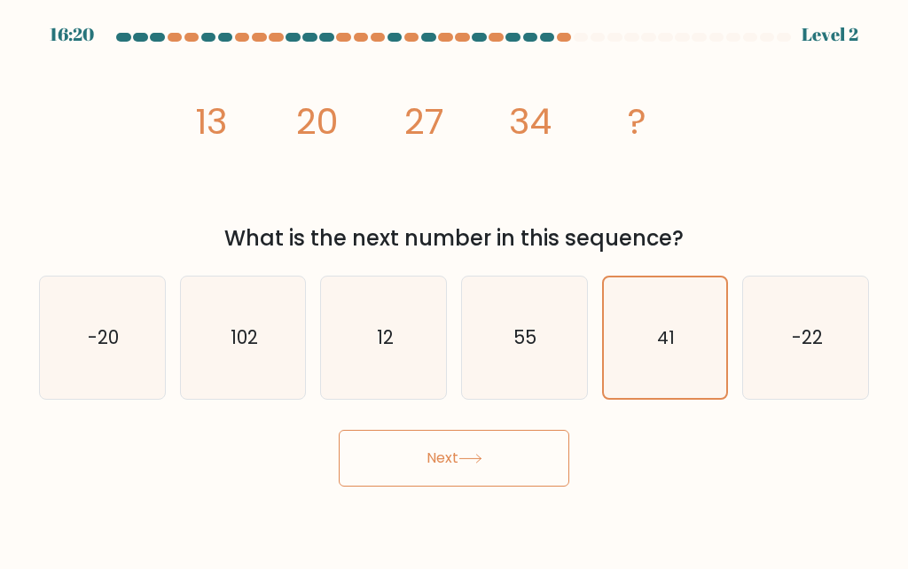
click at [383, 470] on button "Next" at bounding box center [454, 458] width 231 height 57
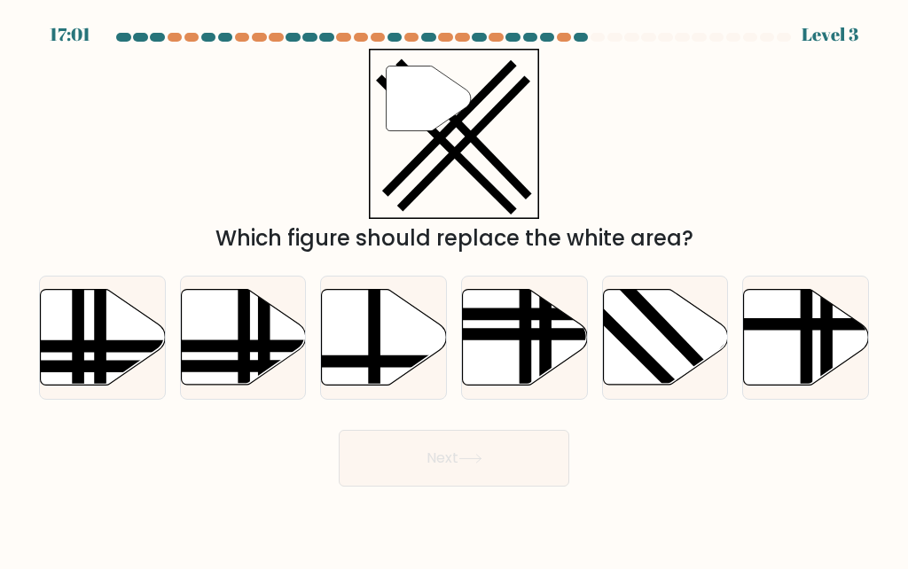
click at [683, 341] on line at bounding box center [718, 382] width 192 height 199
click at [455, 289] on input "e." at bounding box center [454, 287] width 1 height 4
radio input "true"
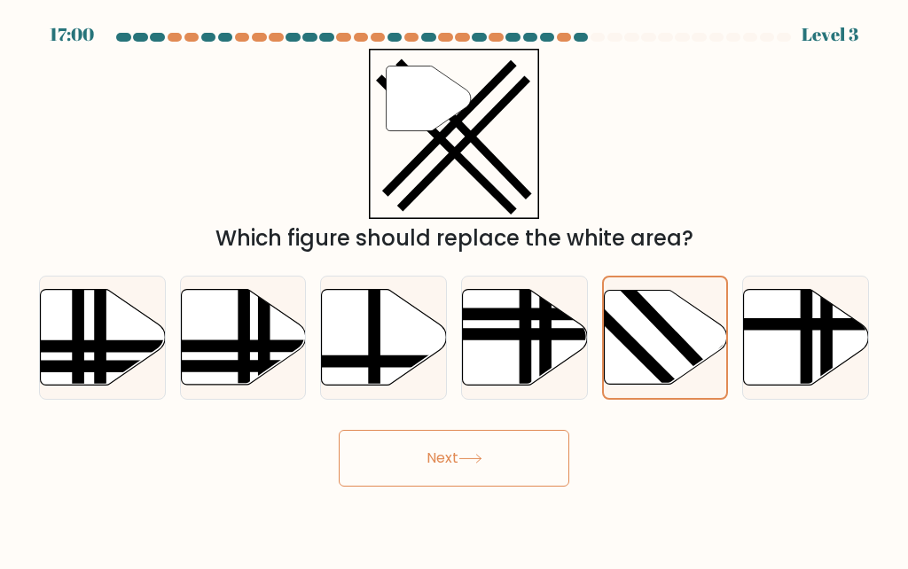
click at [395, 462] on button "Next" at bounding box center [454, 458] width 231 height 57
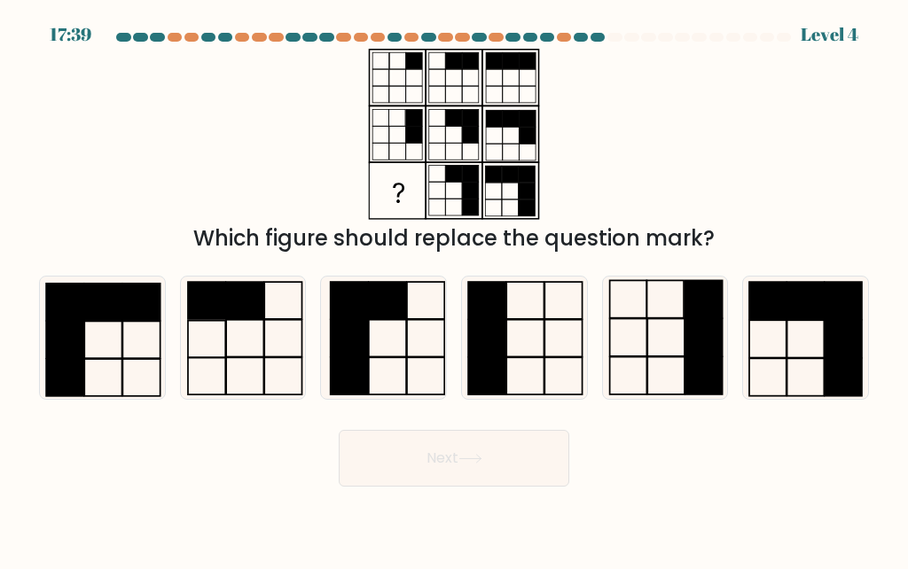
click at [353, 330] on rect at bounding box center [348, 337] width 37 height 37
click at [454, 289] on input "c." at bounding box center [454, 287] width 1 height 4
radio input "true"
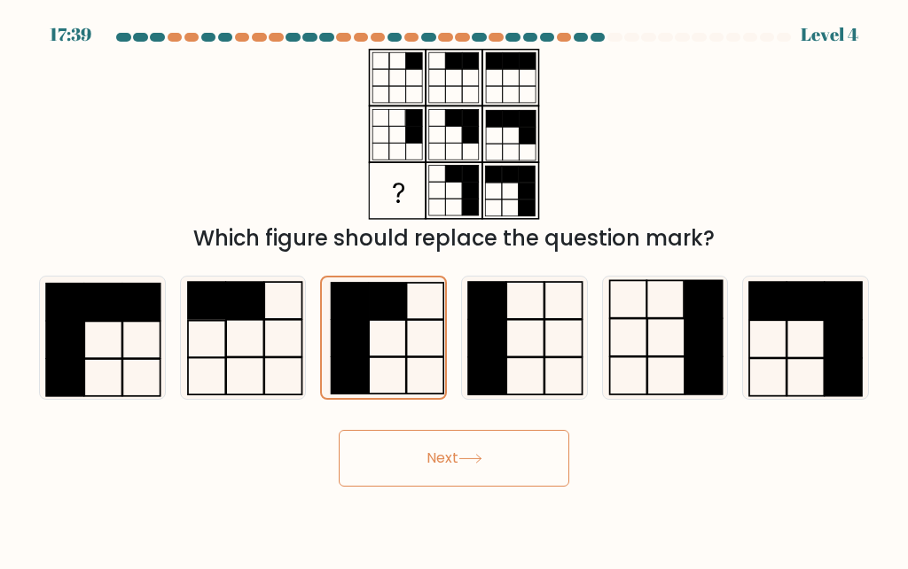
click at [384, 458] on button "Next" at bounding box center [454, 458] width 231 height 57
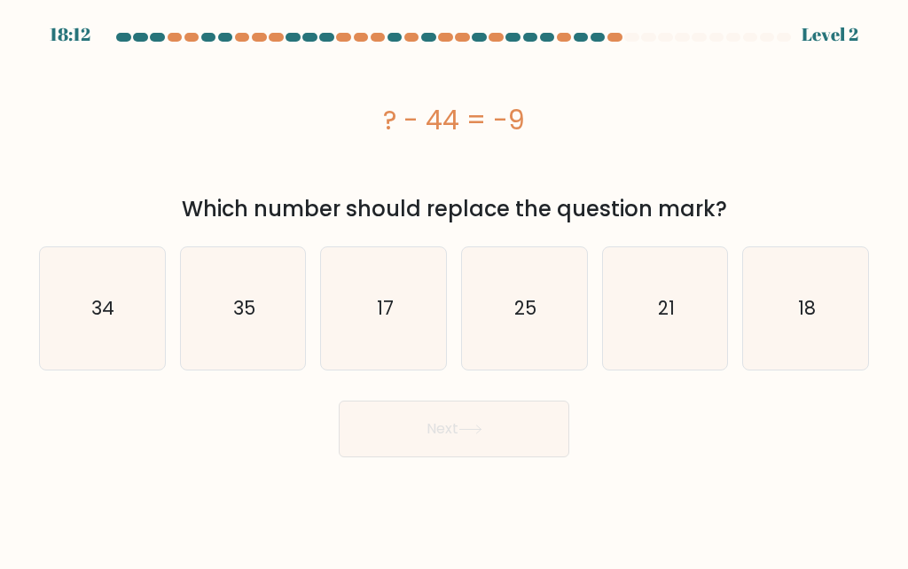
click at [110, 298] on icon "34" at bounding box center [102, 308] width 122 height 122
click at [454, 289] on input "a. 34" at bounding box center [454, 287] width 1 height 4
radio input "true"
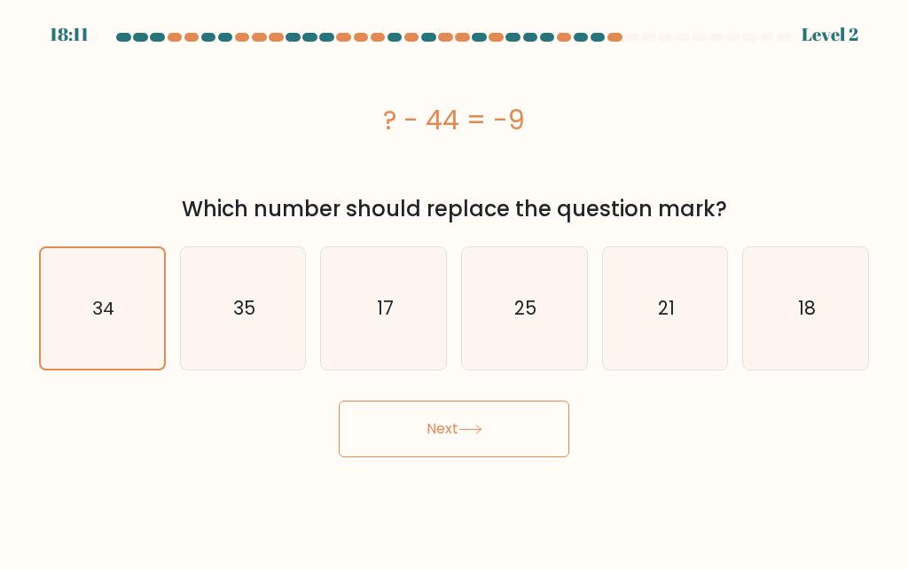
click at [400, 405] on button "Next" at bounding box center [454, 429] width 231 height 57
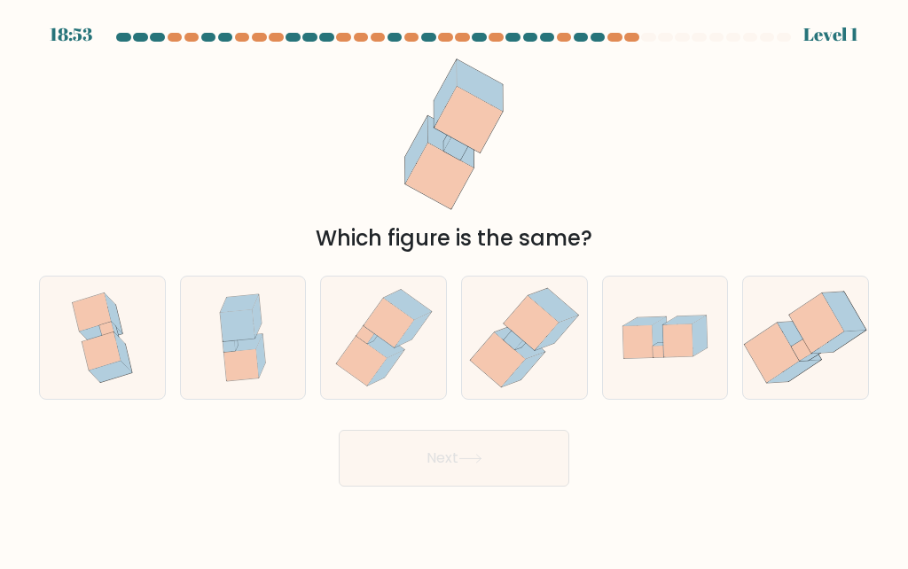
click at [541, 354] on icon at bounding box center [525, 338] width 120 height 122
click at [455, 289] on input "d." at bounding box center [454, 287] width 1 height 4
radio input "true"
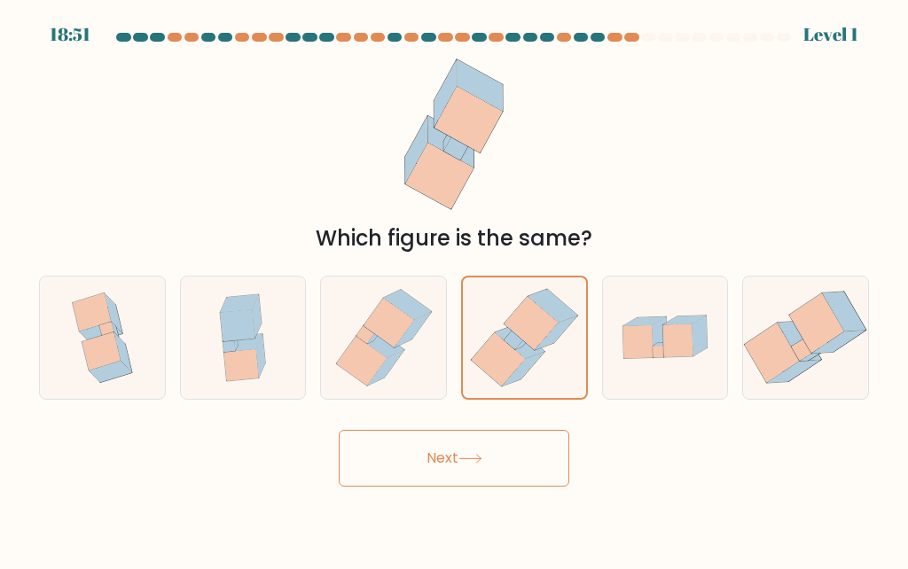
click at [365, 455] on button "Next" at bounding box center [454, 458] width 231 height 57
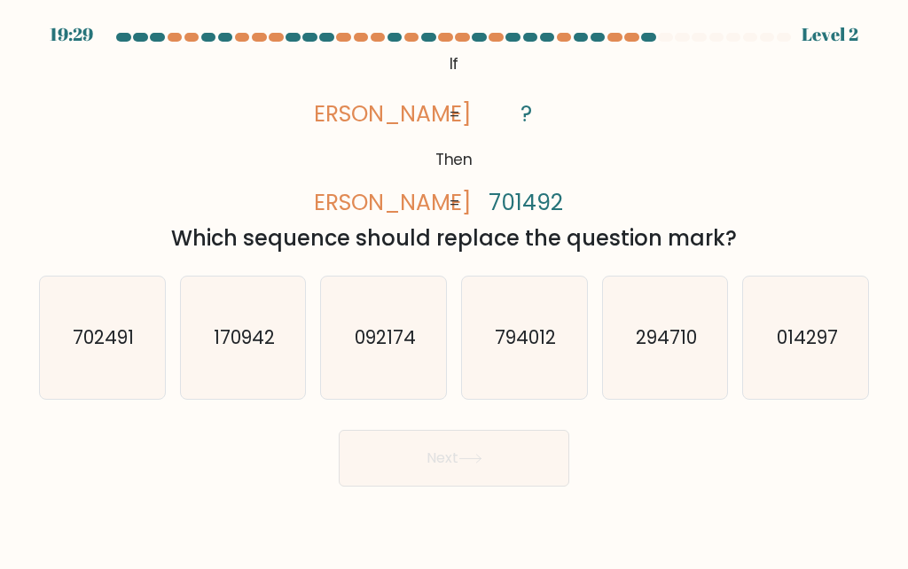
click at [227, 340] on text "170942" at bounding box center [244, 338] width 61 height 26
click at [454, 289] on input "b. 170942" at bounding box center [454, 287] width 1 height 4
radio input "true"
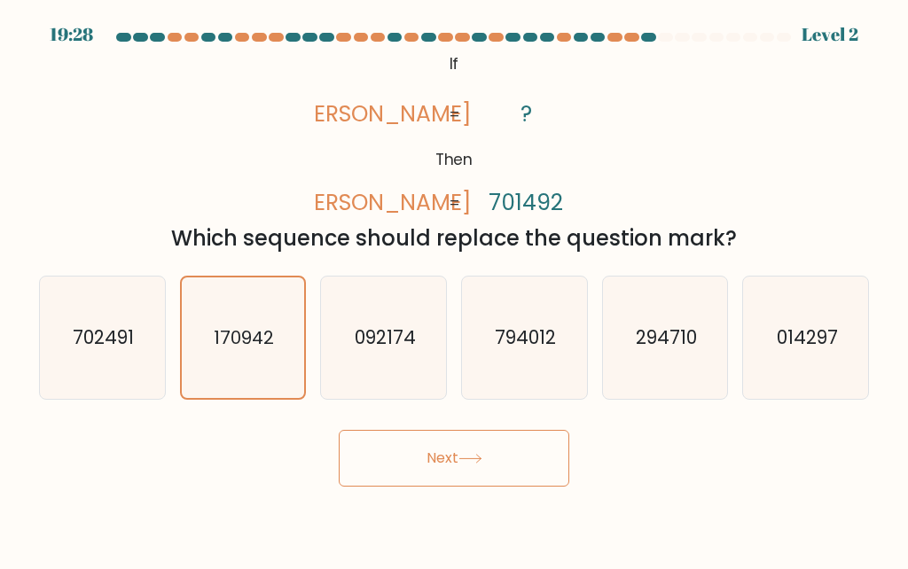
click at [401, 461] on button "Next" at bounding box center [454, 458] width 231 height 57
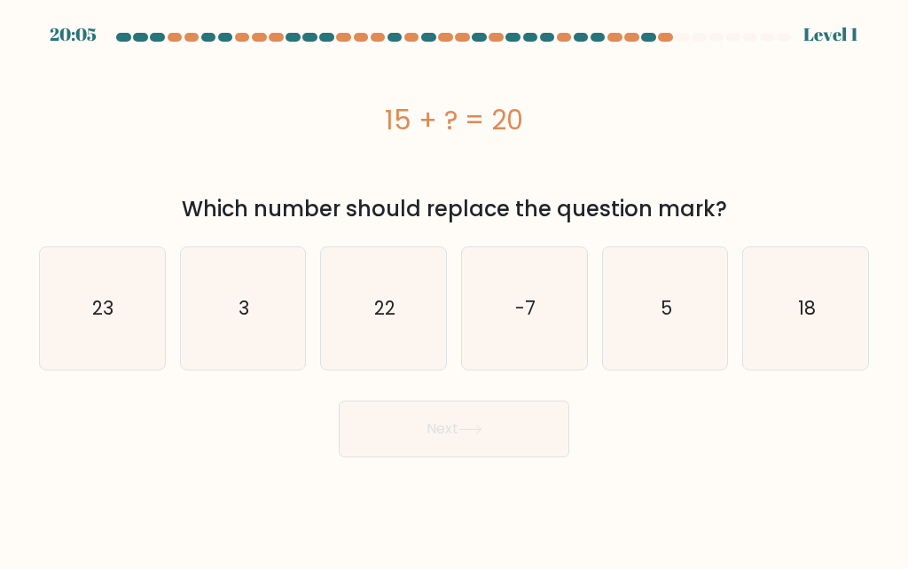
click at [665, 295] on text "5" at bounding box center [667, 308] width 12 height 26
click at [455, 285] on input "e. 5" at bounding box center [454, 287] width 1 height 4
radio input "true"
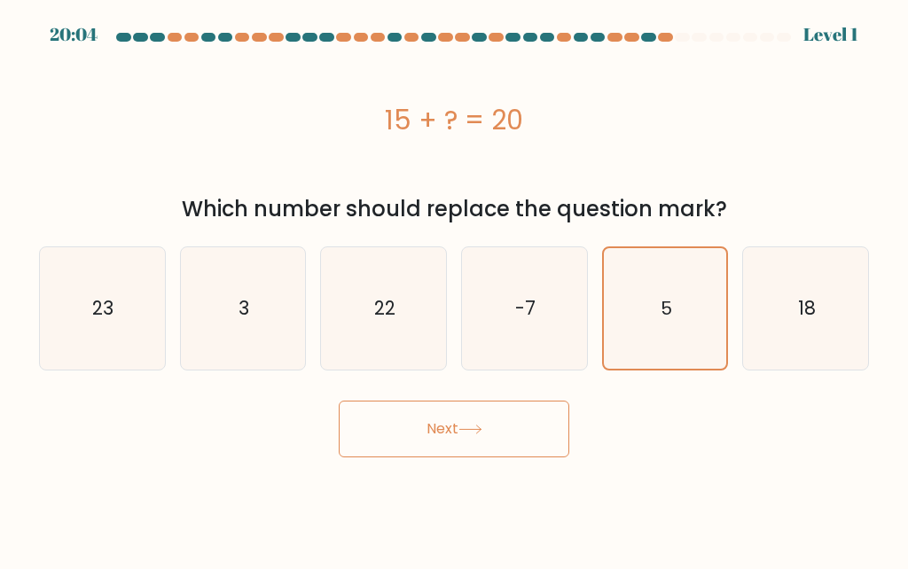
click at [385, 408] on button "Next" at bounding box center [454, 429] width 231 height 57
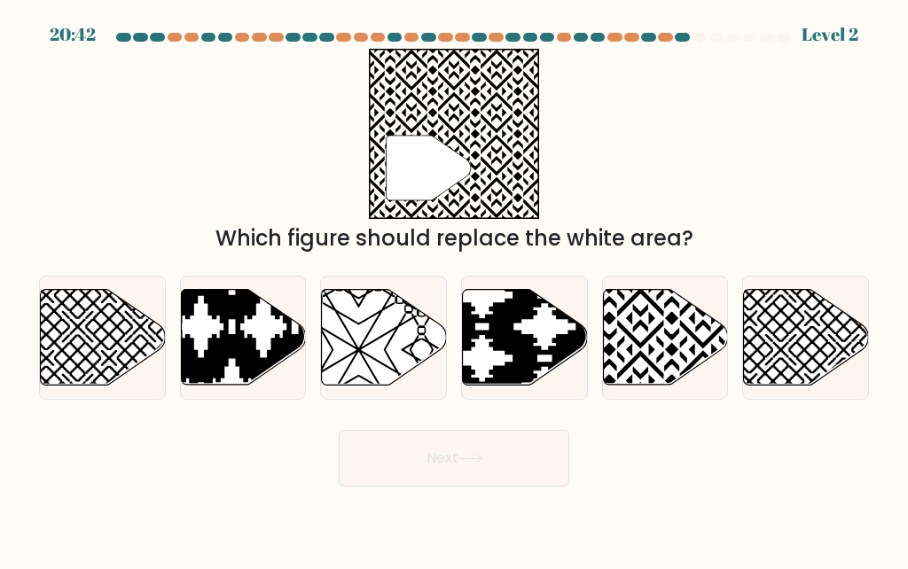
click at [672, 330] on icon at bounding box center [665, 337] width 125 height 96
click at [455, 289] on input "e." at bounding box center [454, 287] width 1 height 4
radio input "true"
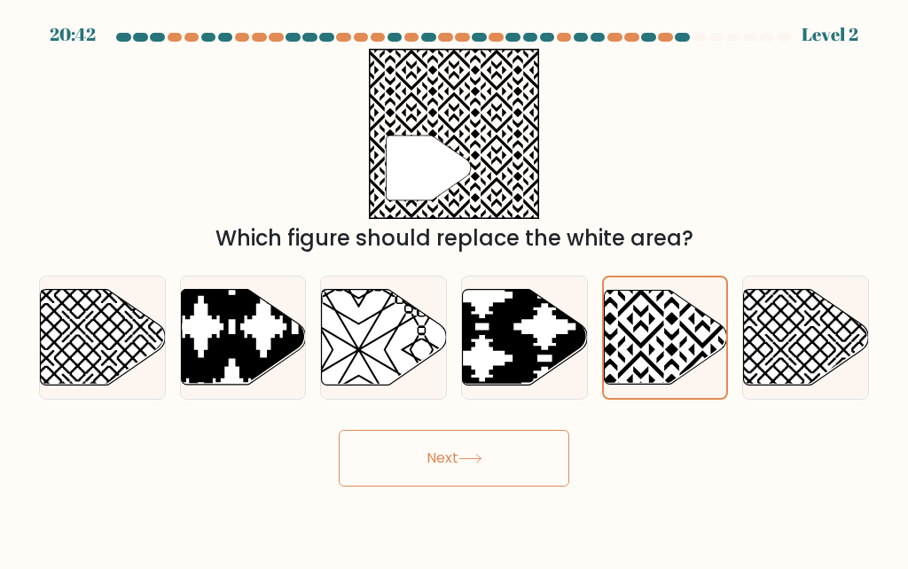
click at [381, 457] on button "Next" at bounding box center [454, 458] width 231 height 57
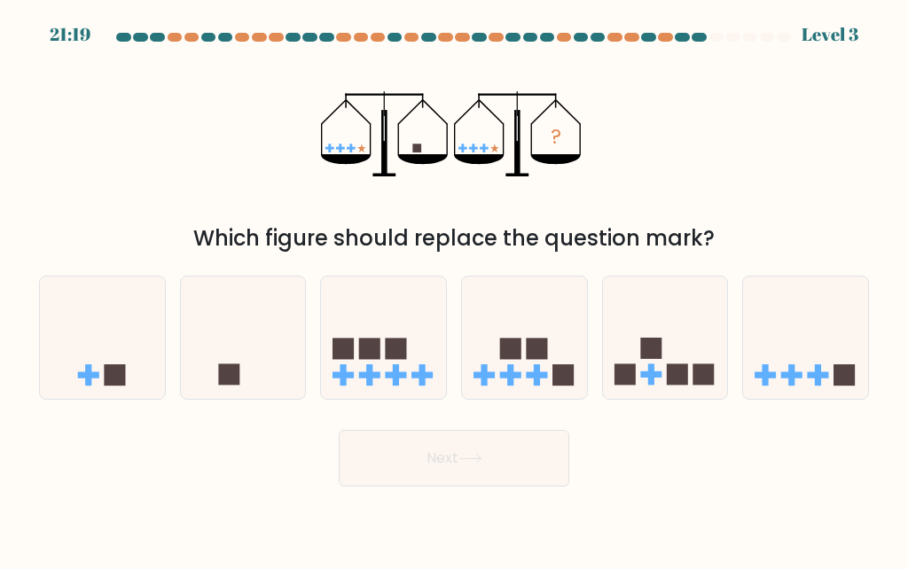
click at [372, 360] on icon at bounding box center [383, 338] width 125 height 104
click at [454, 289] on input "c." at bounding box center [454, 287] width 1 height 4
radio input "true"
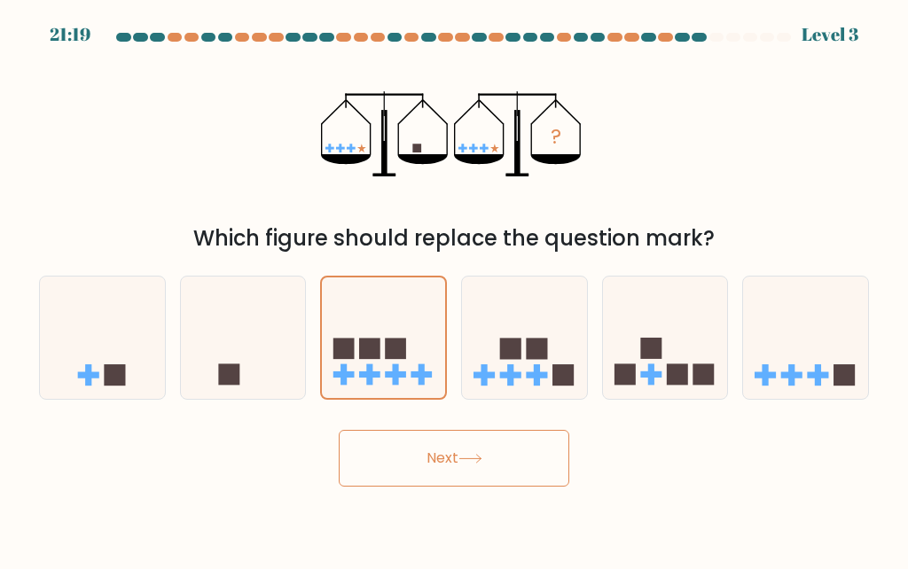
click at [426, 451] on button "Next" at bounding box center [454, 458] width 231 height 57
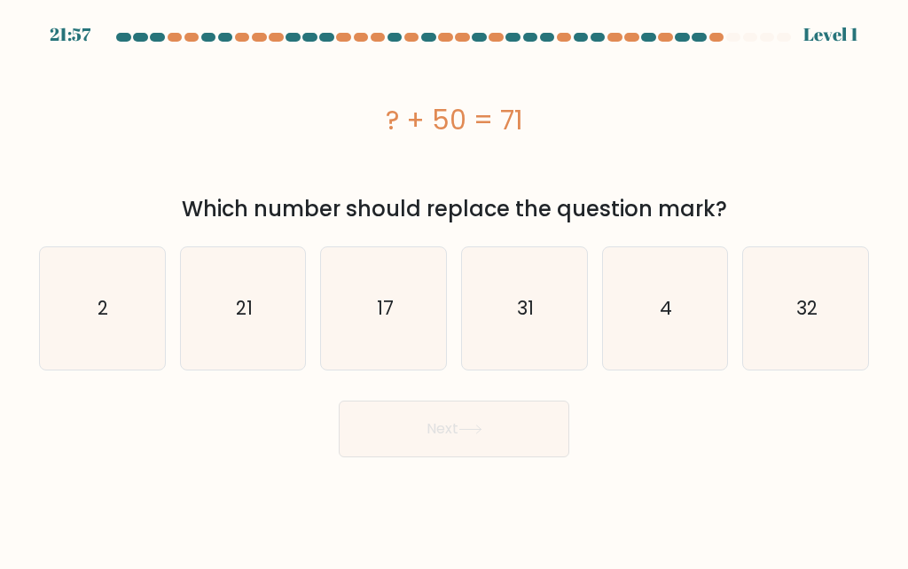
click at [821, 262] on icon "32" at bounding box center [806, 308] width 122 height 122
click at [455, 285] on input "f. 32" at bounding box center [454, 287] width 1 height 4
radio input "true"
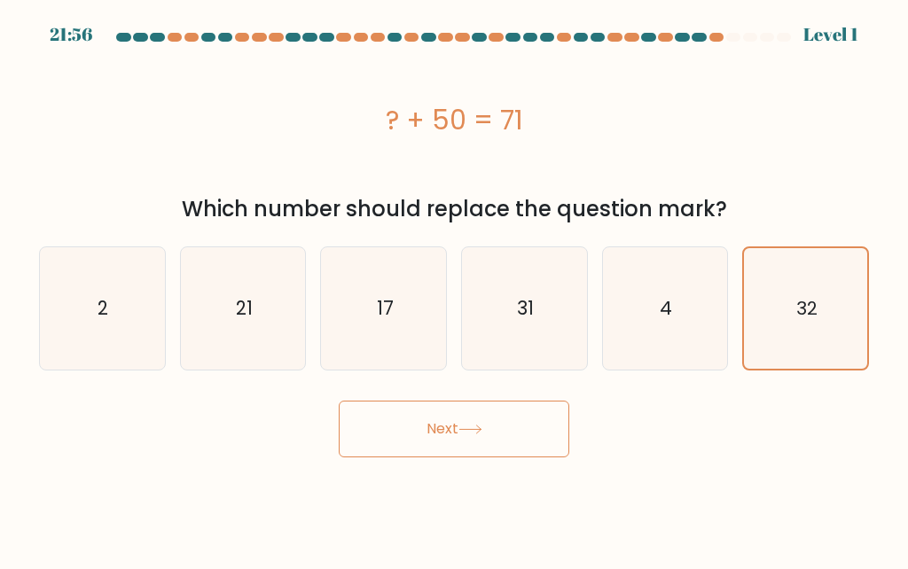
click at [430, 416] on button "Next" at bounding box center [454, 429] width 231 height 57
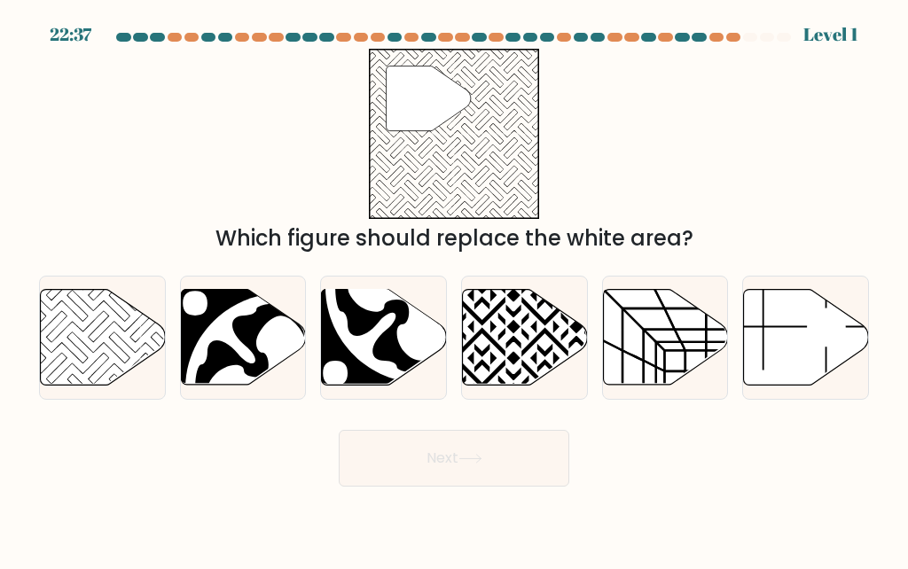
click at [90, 338] on icon at bounding box center [103, 337] width 125 height 96
click at [454, 289] on input "a." at bounding box center [454, 287] width 1 height 4
radio input "true"
click at [392, 458] on button "Next" at bounding box center [454, 458] width 231 height 57
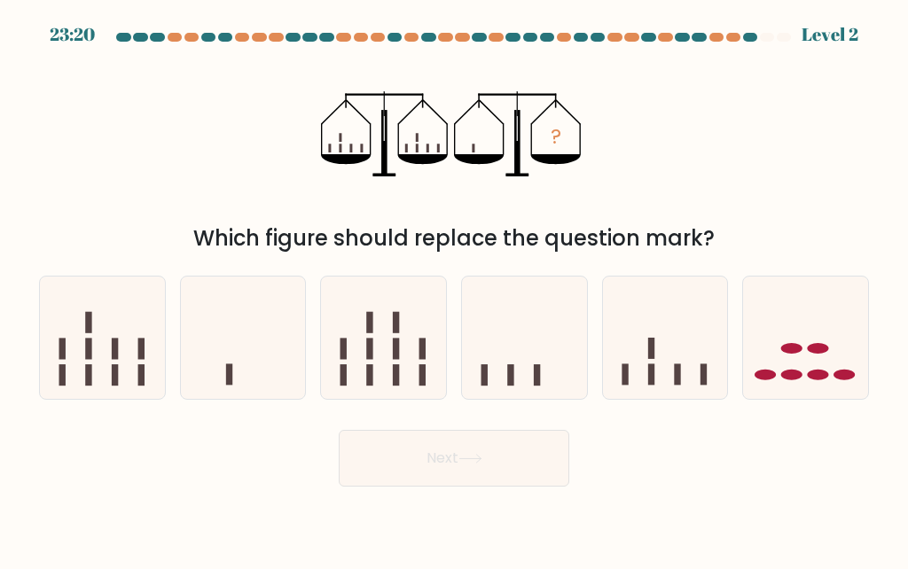
click at [827, 352] on icon at bounding box center [805, 338] width 125 height 104
click at [455, 289] on input "f." at bounding box center [454, 287] width 1 height 4
radio input "true"
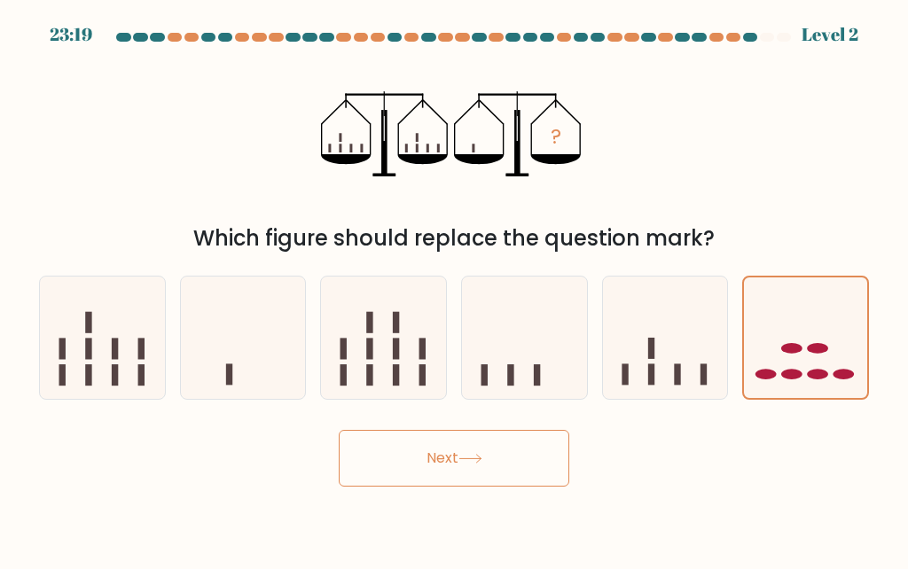
click at [387, 460] on button "Next" at bounding box center [454, 458] width 231 height 57
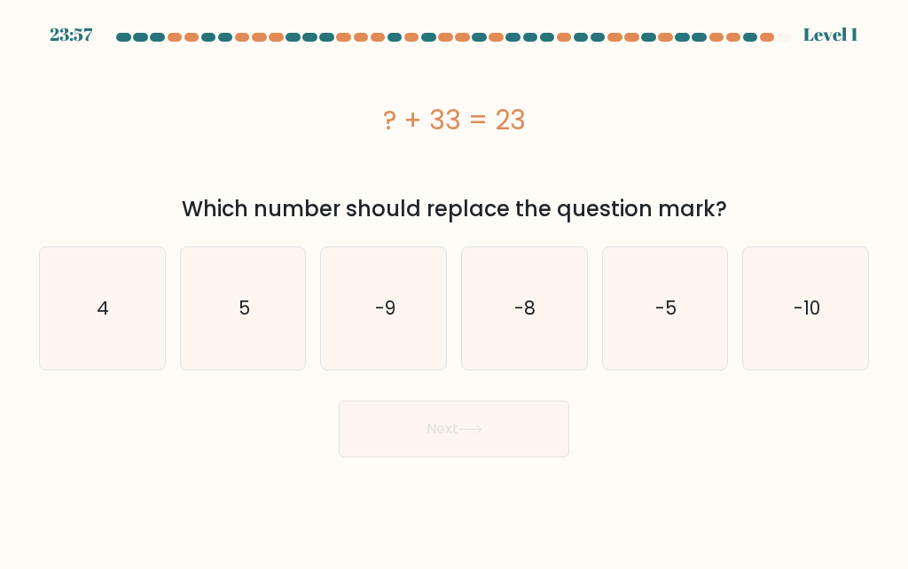
click at [234, 310] on icon "5" at bounding box center [243, 308] width 122 height 122
click at [454, 289] on input "b. 5" at bounding box center [454, 287] width 1 height 4
radio input "true"
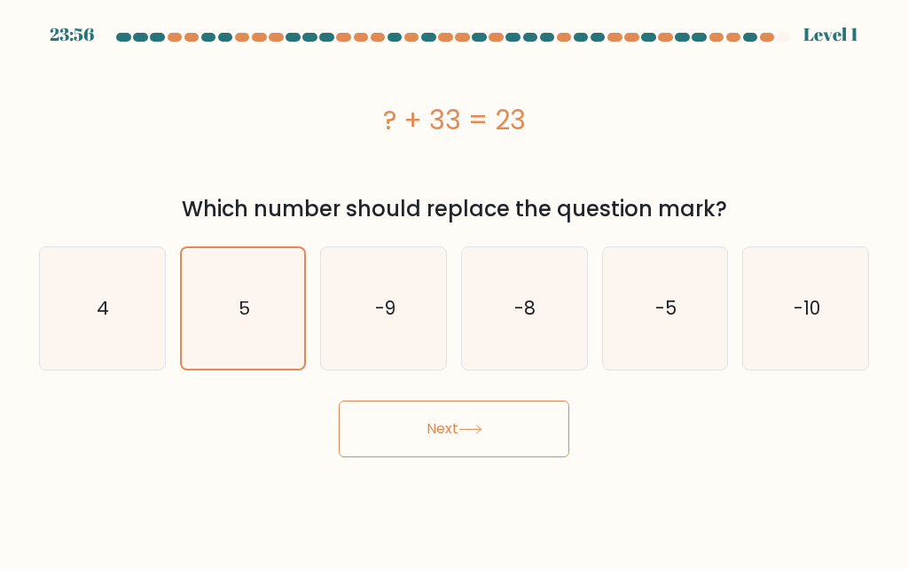
click at [360, 401] on button "Next" at bounding box center [454, 429] width 231 height 57
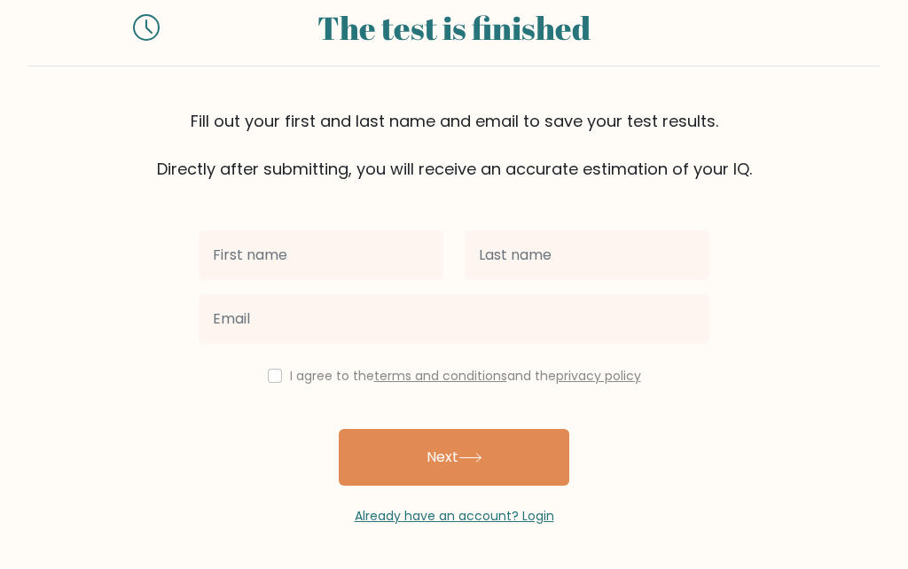
scroll to position [77, 0]
click at [275, 370] on input "checkbox" at bounding box center [275, 377] width 14 height 14
checkbox input "true"
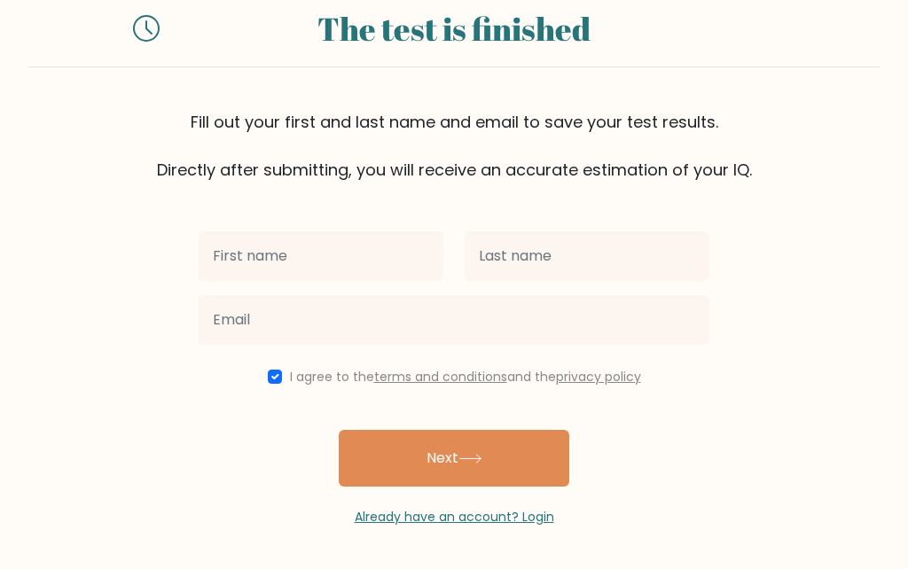
click at [377, 442] on button "Next" at bounding box center [454, 458] width 231 height 57
